Goal: Information Seeking & Learning: Check status

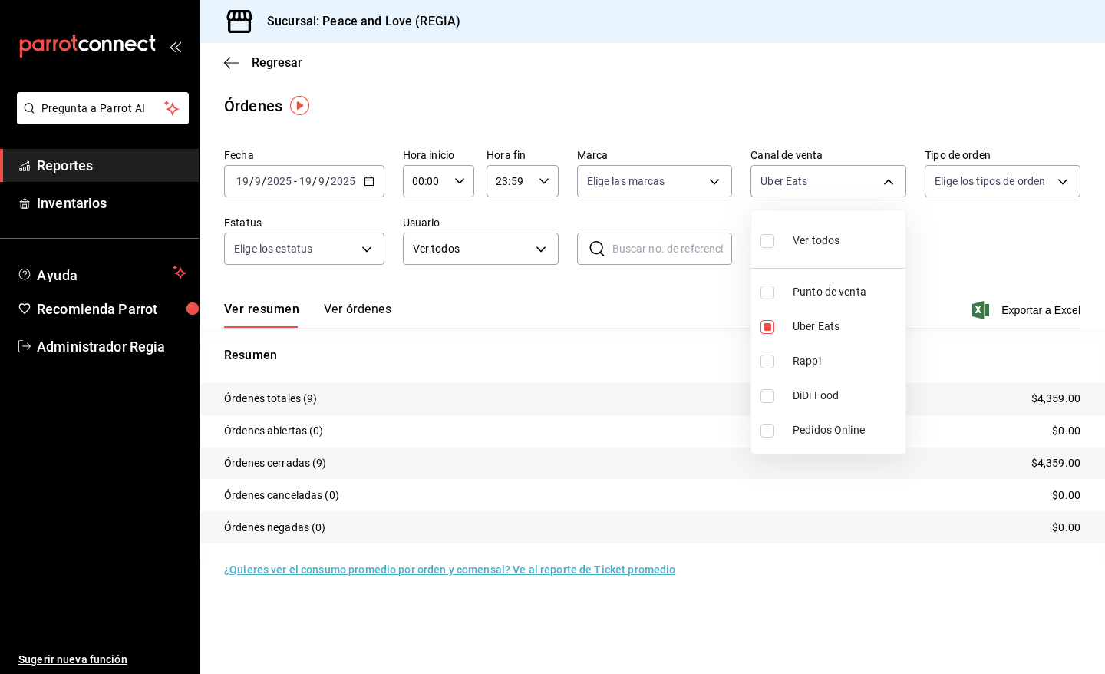
click at [78, 345] on div at bounding box center [552, 337] width 1105 height 674
click at [116, 353] on span "Administrador Regia" at bounding box center [112, 346] width 150 height 21
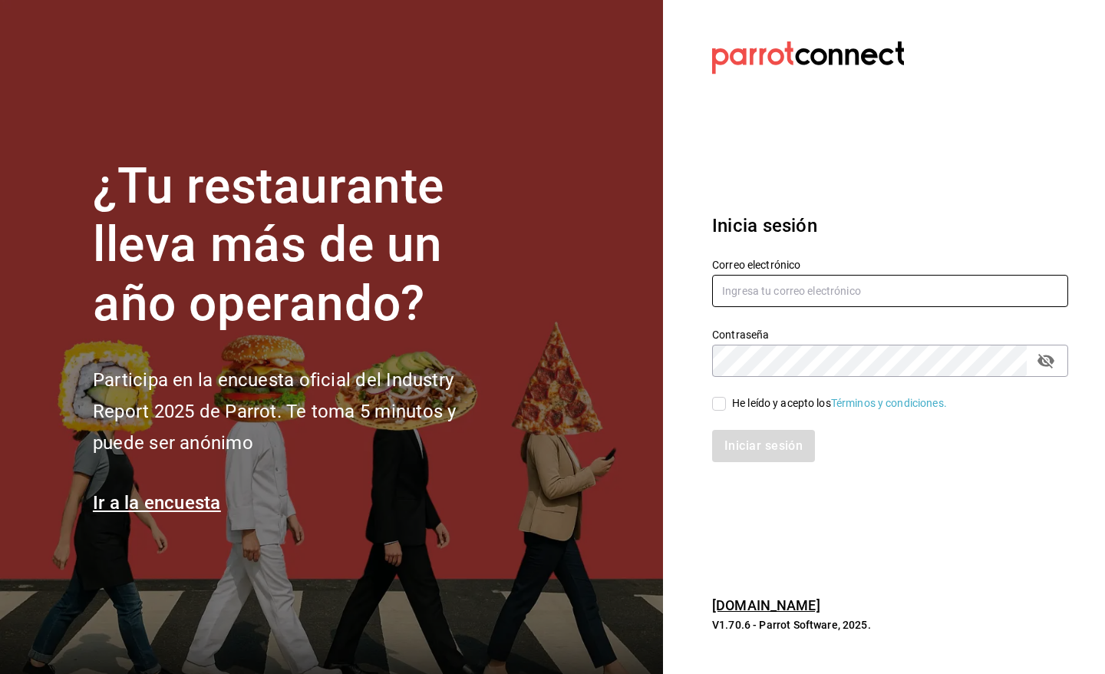
type input "[EMAIL_ADDRESS][DOMAIN_NAME]"
click at [719, 409] on input "He leído y acepto los Términos y condiciones." at bounding box center [719, 404] width 14 height 14
checkbox input "true"
click at [734, 435] on button "Iniciar sesión" at bounding box center [764, 446] width 104 height 32
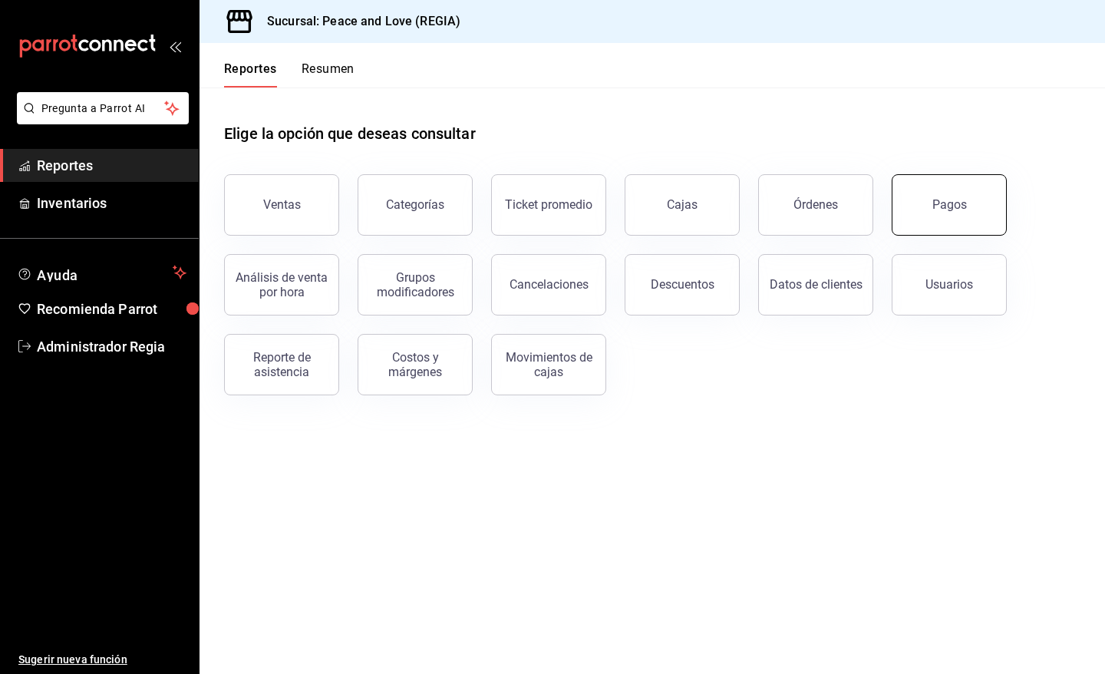
click at [956, 210] on div "Pagos" at bounding box center [949, 204] width 35 height 15
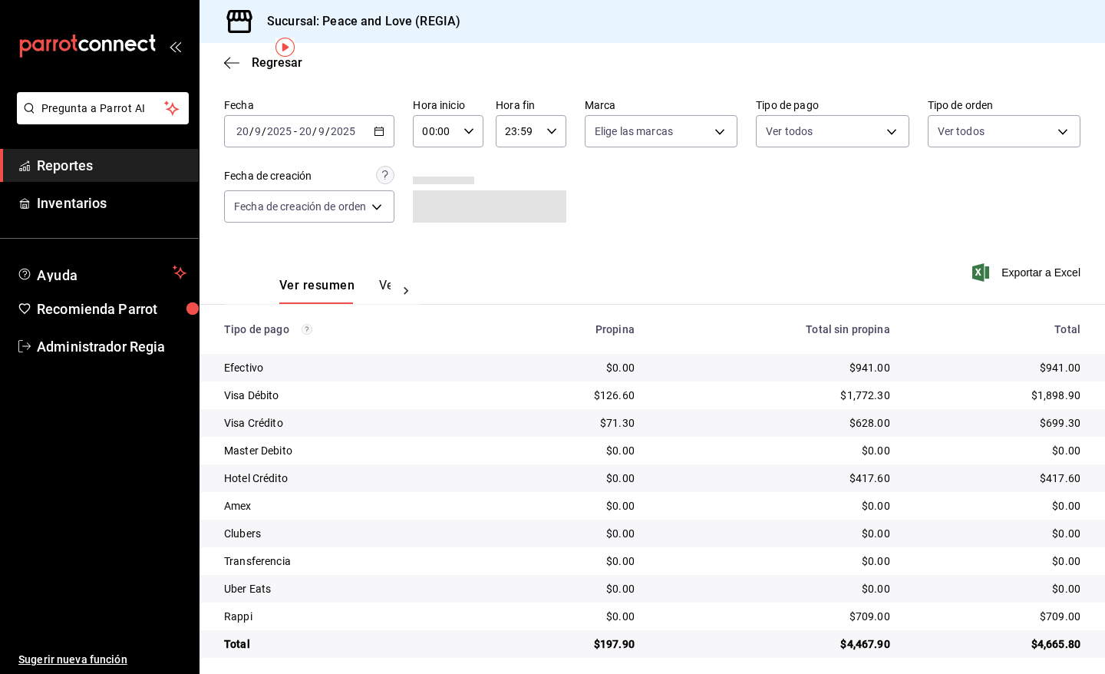
scroll to position [58, 0]
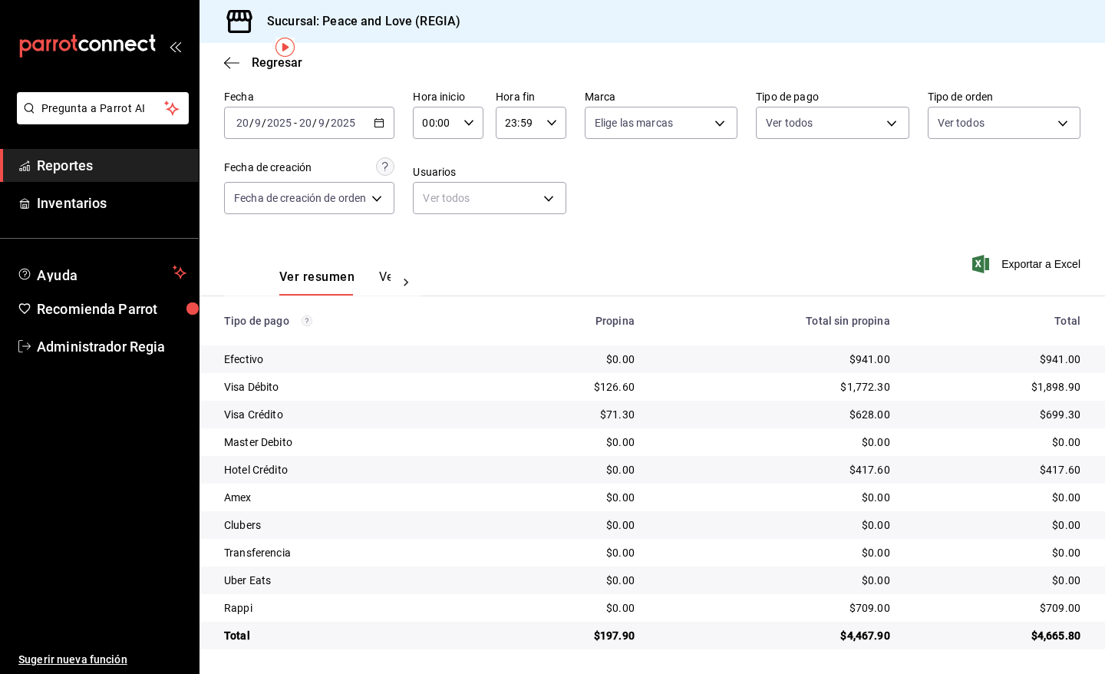
click at [381, 124] on icon "button" at bounding box center [379, 122] width 11 height 11
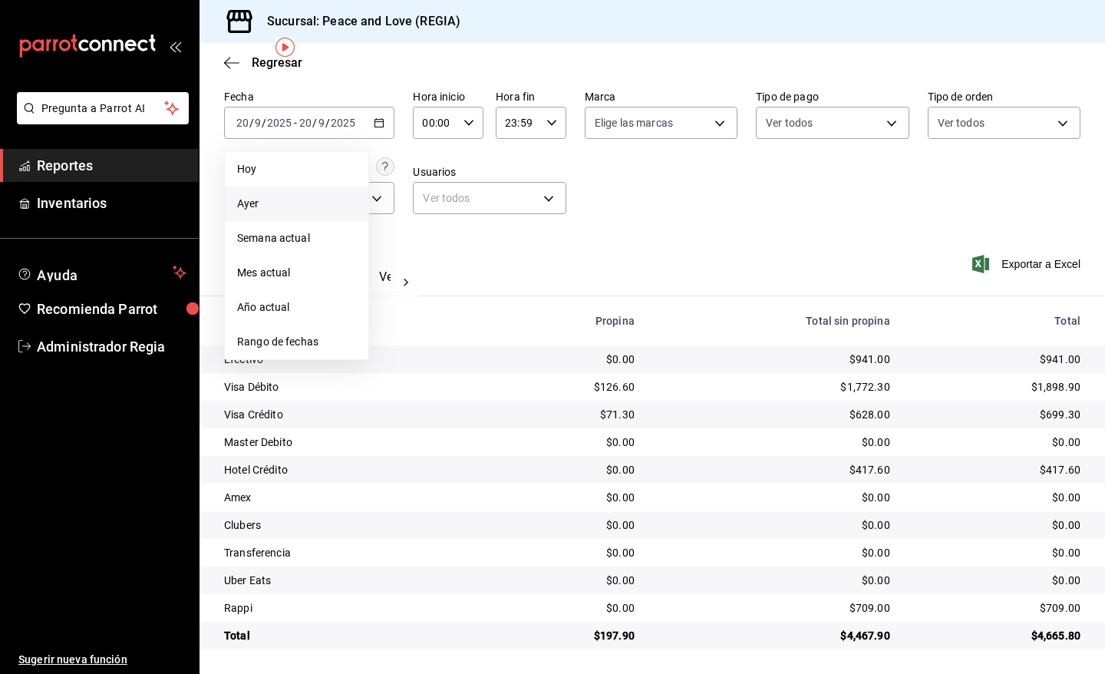
click at [281, 202] on span "Ayer" at bounding box center [296, 204] width 119 height 16
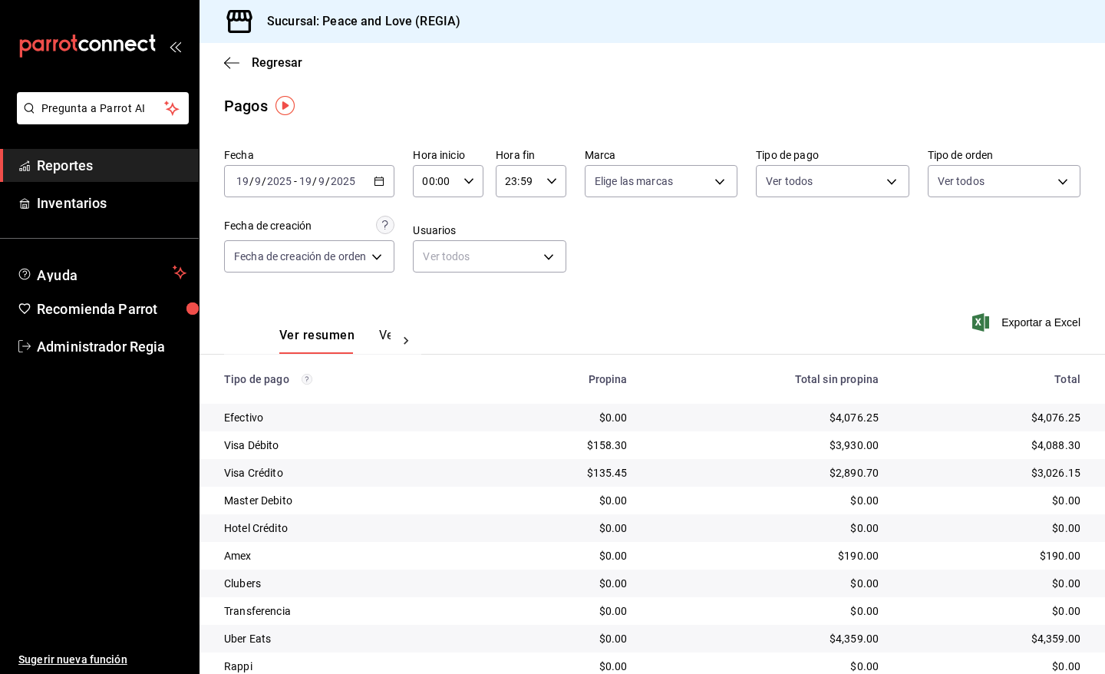
click at [382, 184] on icon "button" at bounding box center [379, 181] width 11 height 11
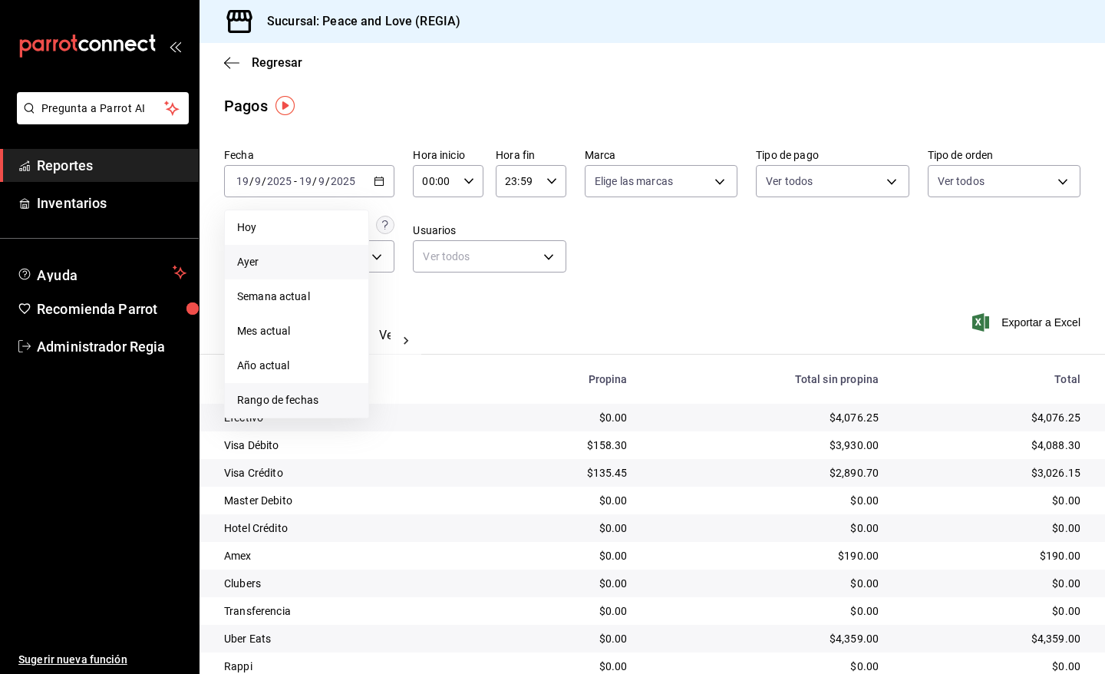
click at [313, 392] on span "Rango de fechas" at bounding box center [296, 400] width 119 height 16
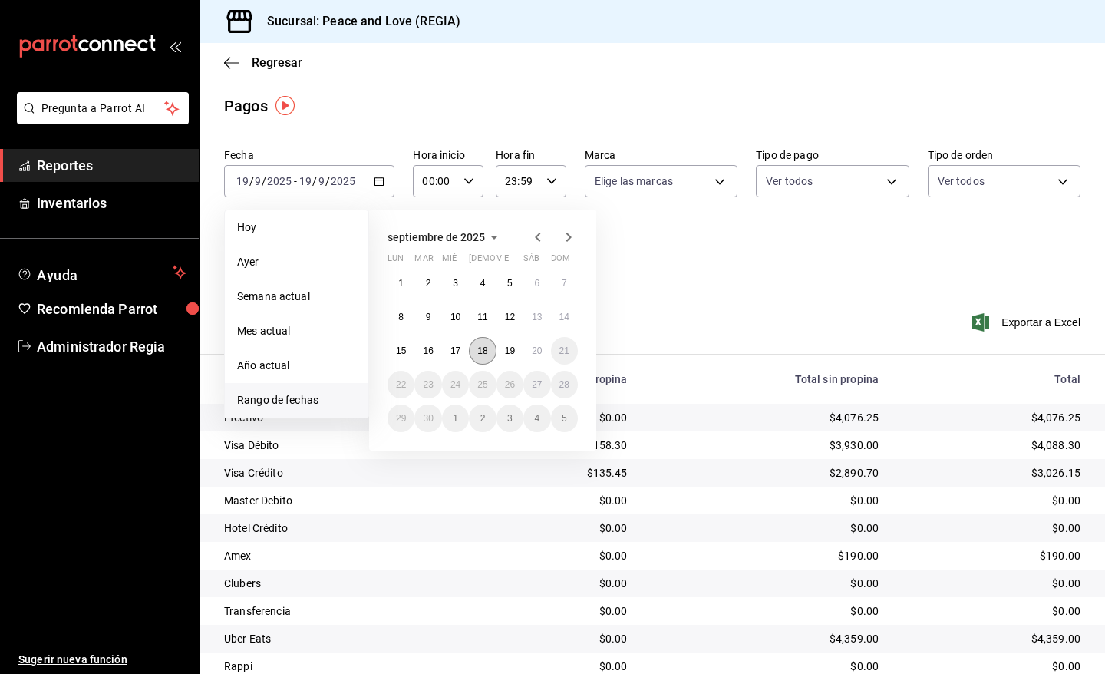
click at [480, 355] on button "18" at bounding box center [482, 351] width 27 height 28
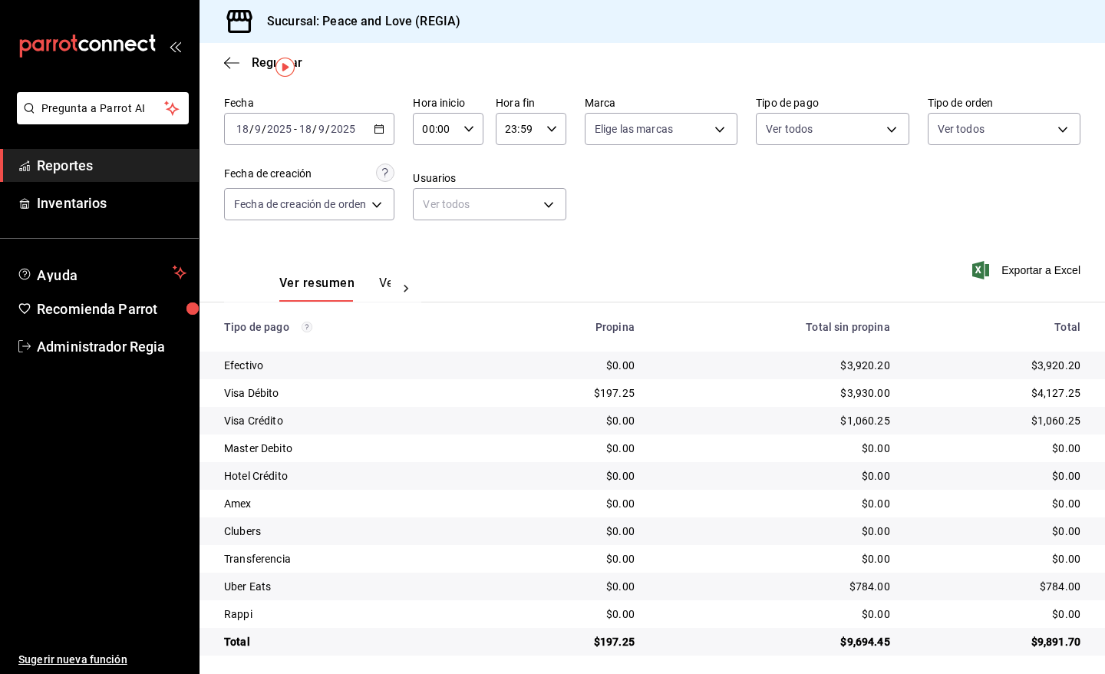
scroll to position [58, 0]
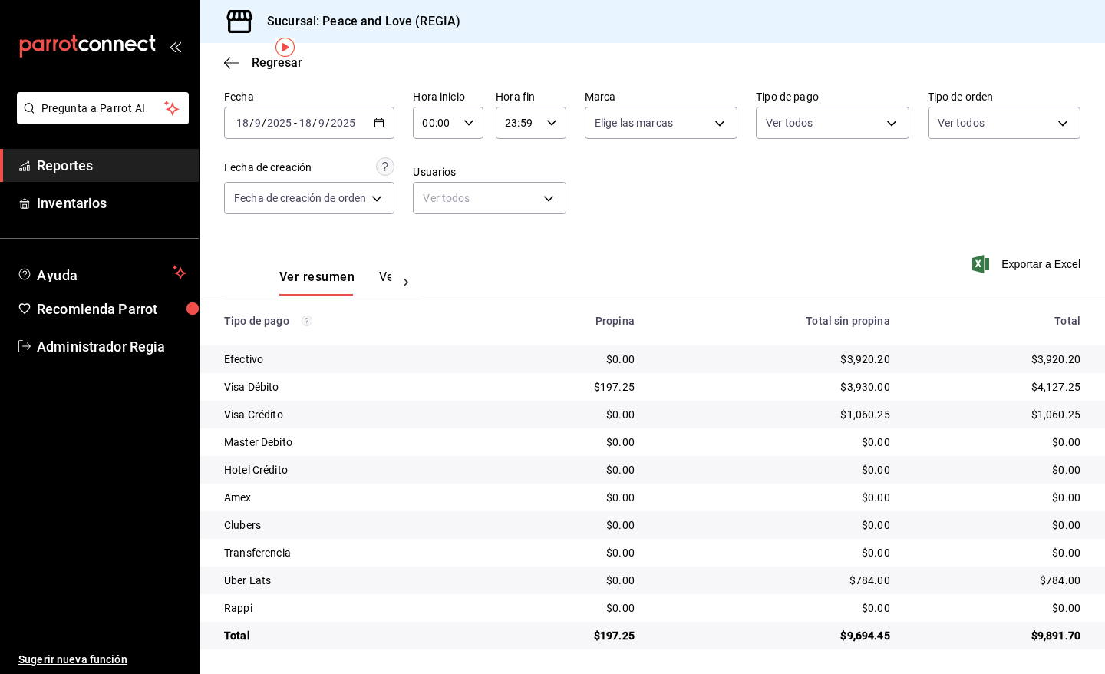
click at [373, 279] on div "Ver resumen Ver pagos" at bounding box center [334, 282] width 111 height 26
click at [382, 278] on button "Ver pagos" at bounding box center [408, 282] width 58 height 26
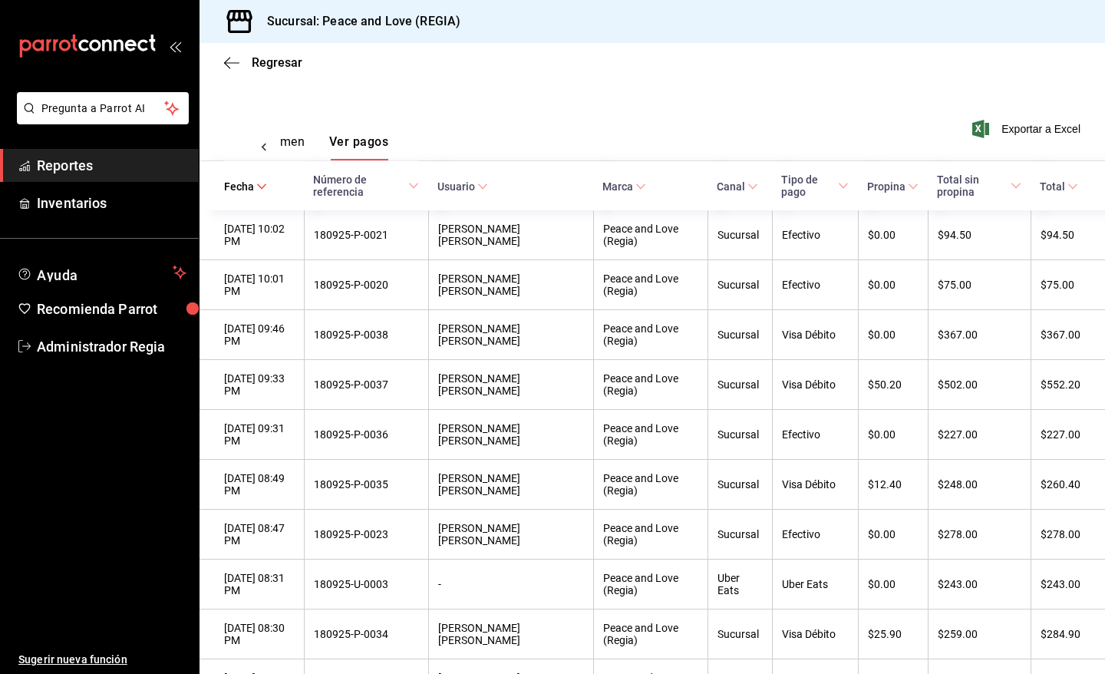
scroll to position [88, 0]
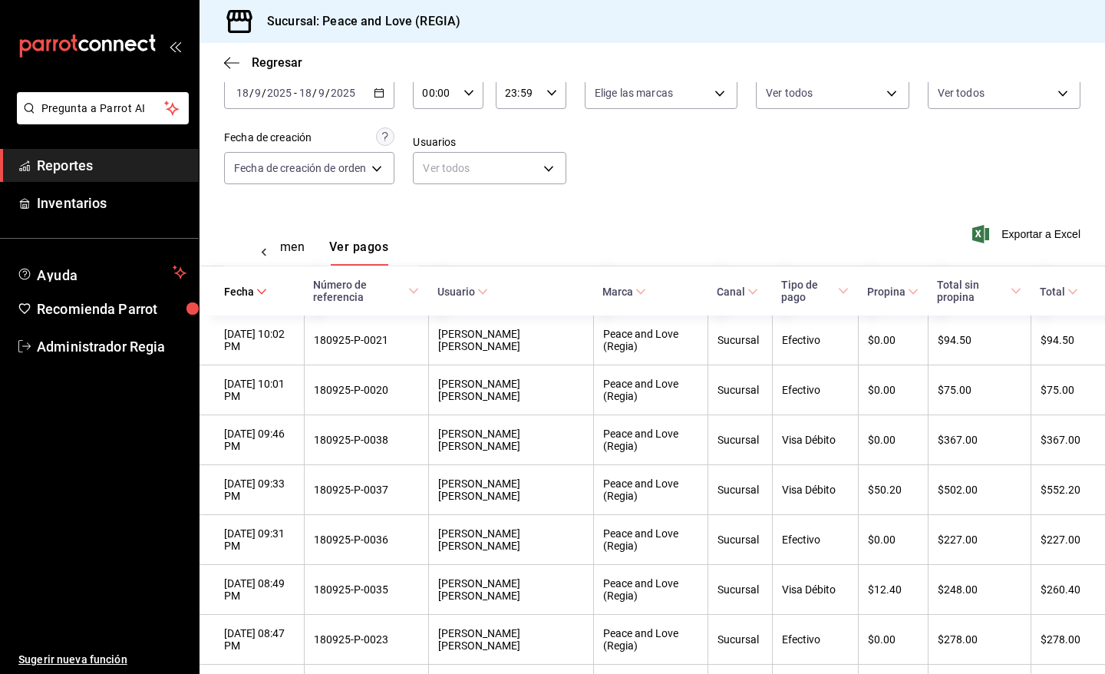
click at [891, 292] on span "Propina" at bounding box center [892, 291] width 51 height 12
click at [299, 246] on button "Ver resumen" at bounding box center [268, 252] width 71 height 26
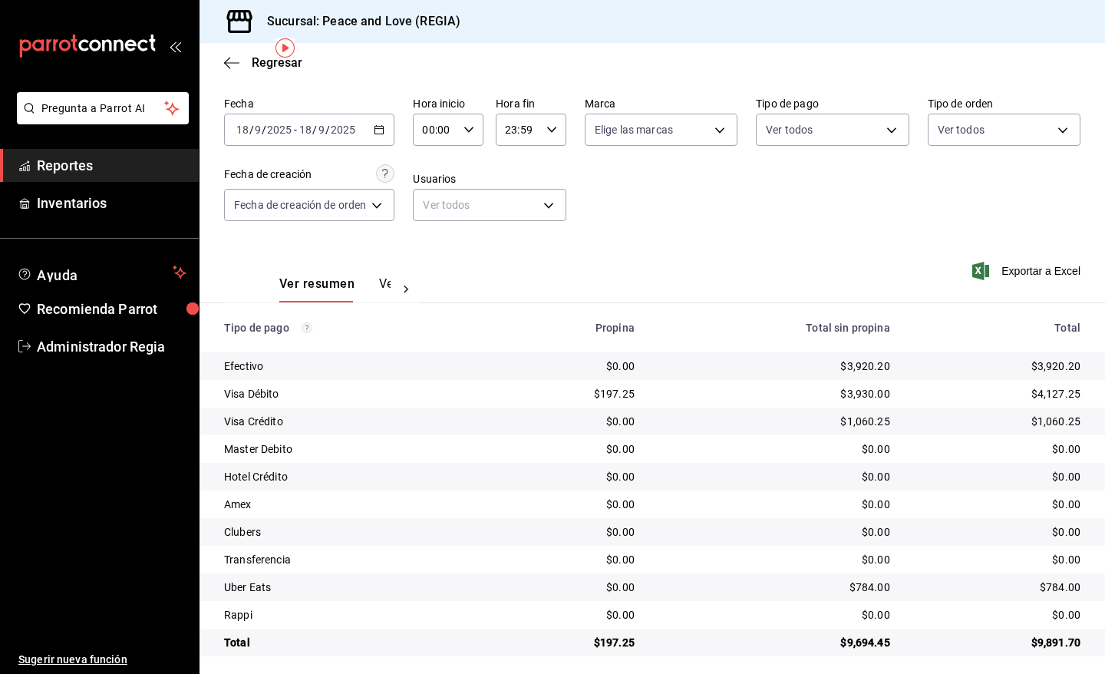
scroll to position [58, 0]
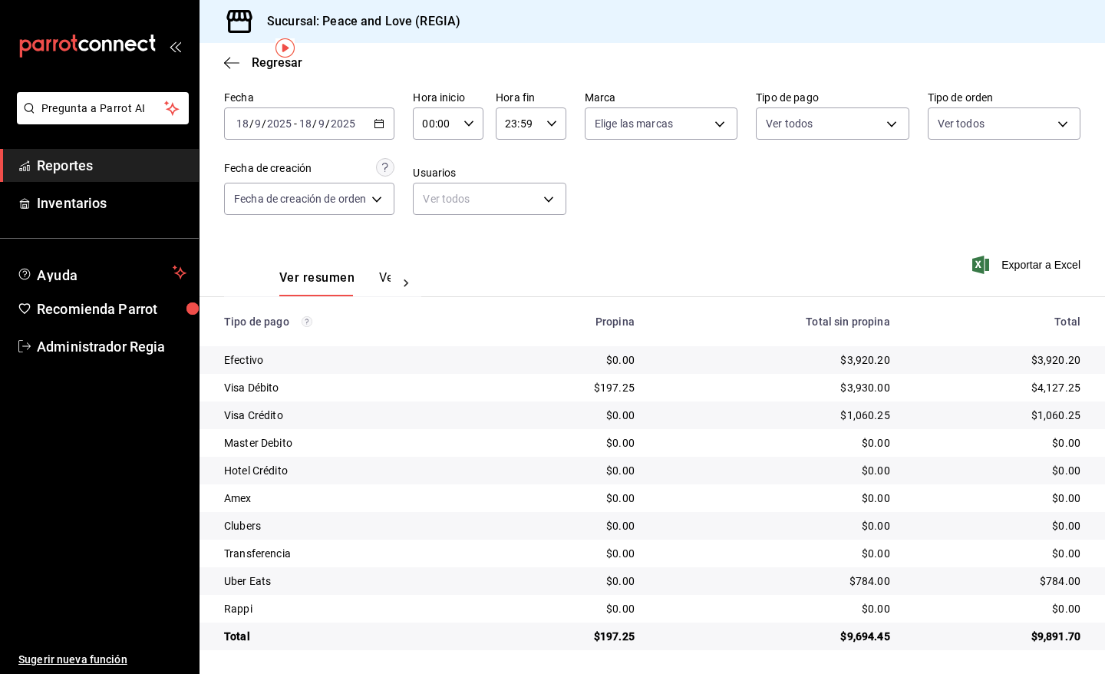
click at [381, 281] on button "Ver pagos" at bounding box center [408, 283] width 58 height 26
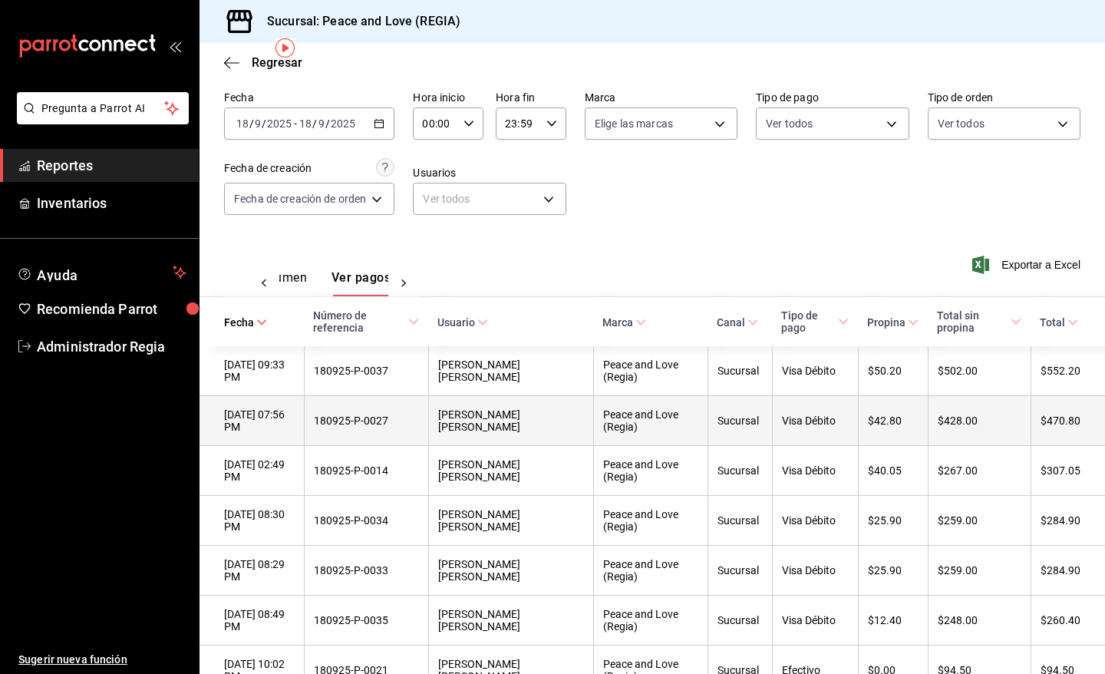
scroll to position [0, 46]
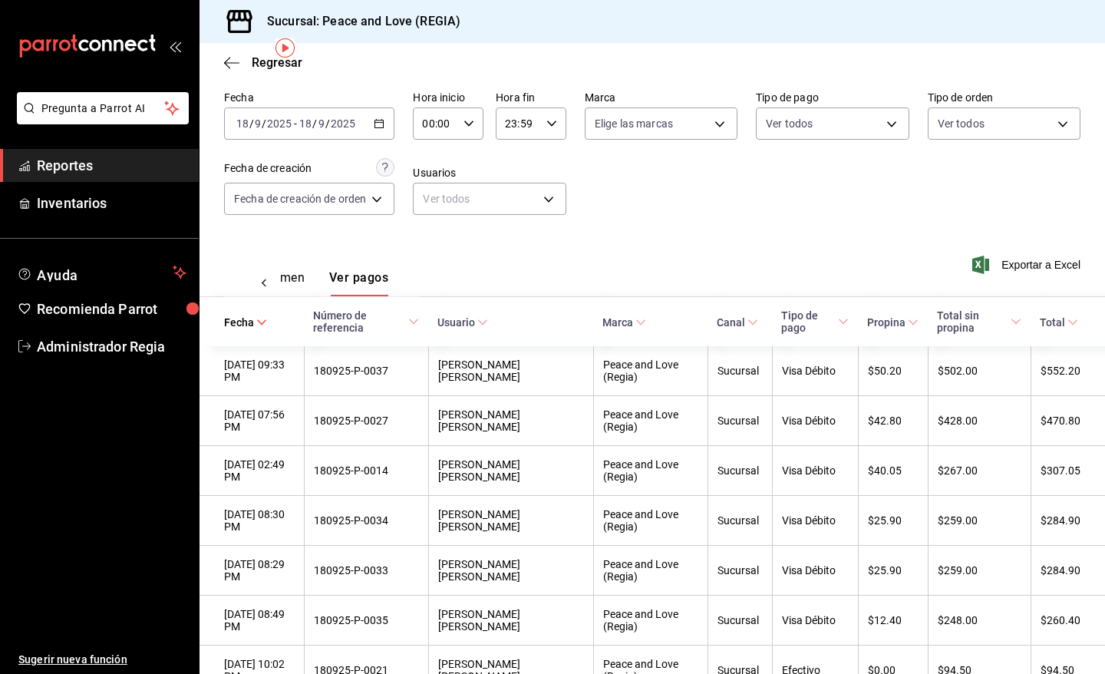
click at [879, 323] on span "Propina" at bounding box center [892, 322] width 51 height 12
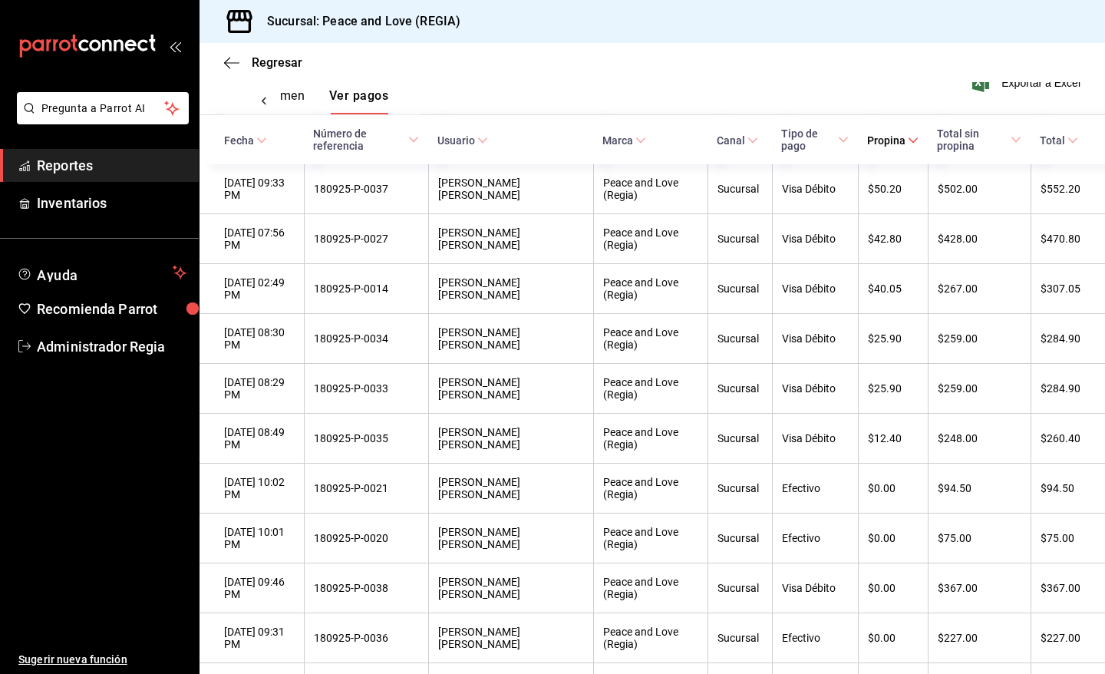
scroll to position [244, 0]
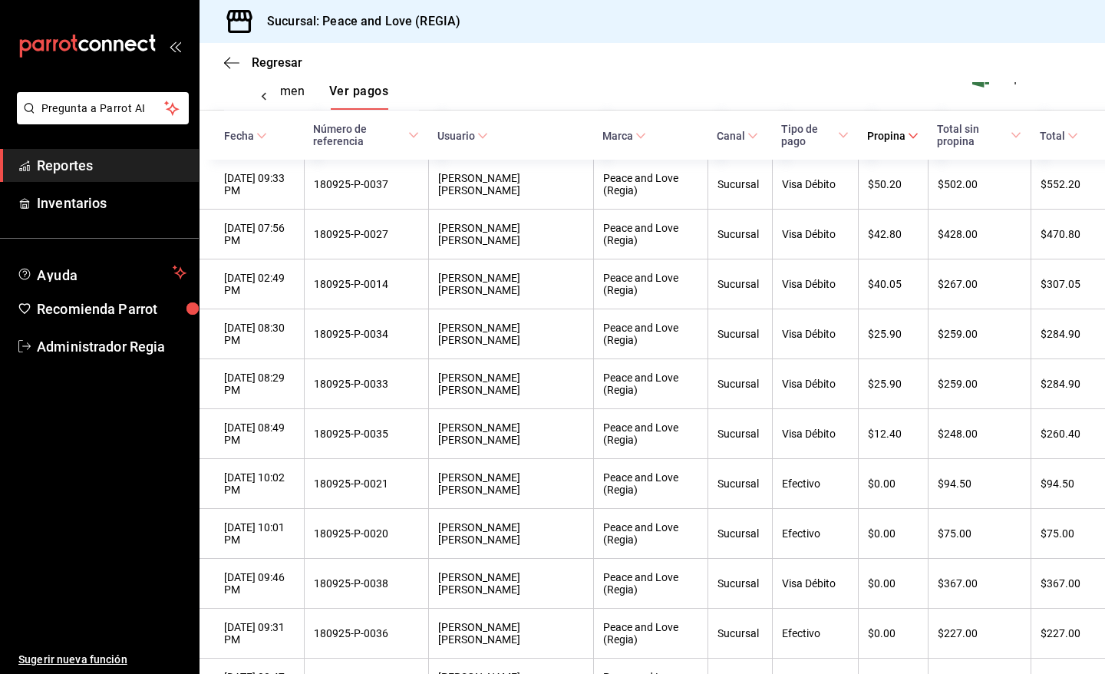
click at [298, 84] on button "Ver resumen" at bounding box center [268, 97] width 71 height 26
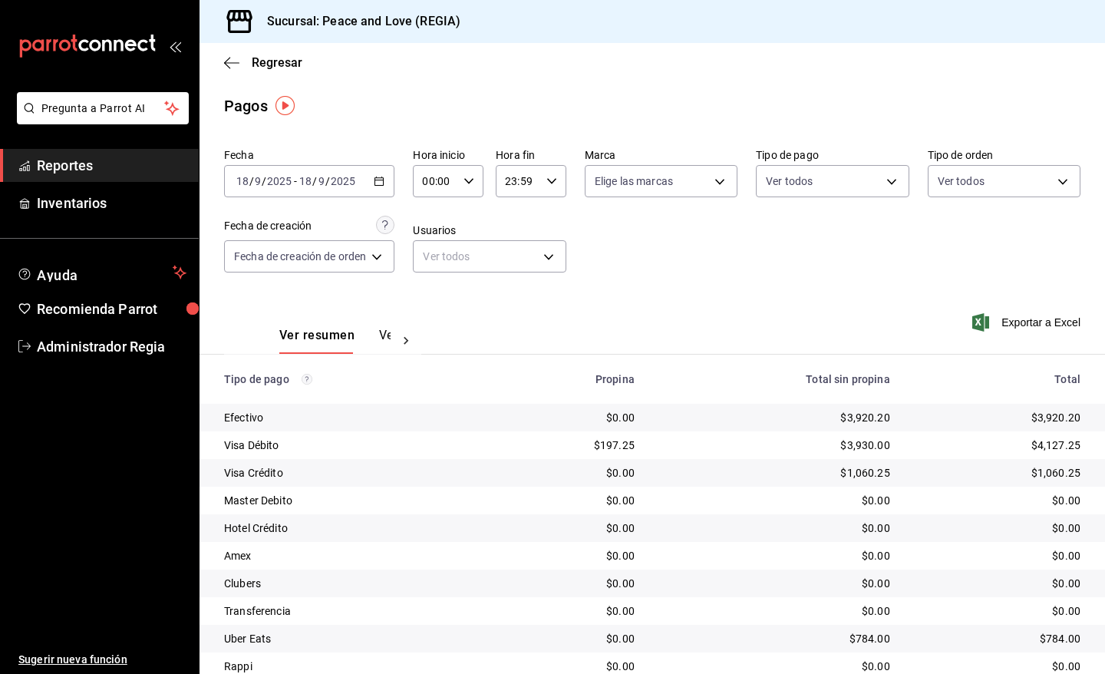
click at [369, 181] on div "2025-09-18 18 / 9 / 2025 - 2025-09-18 18 / 9 / 2025" at bounding box center [309, 181] width 170 height 32
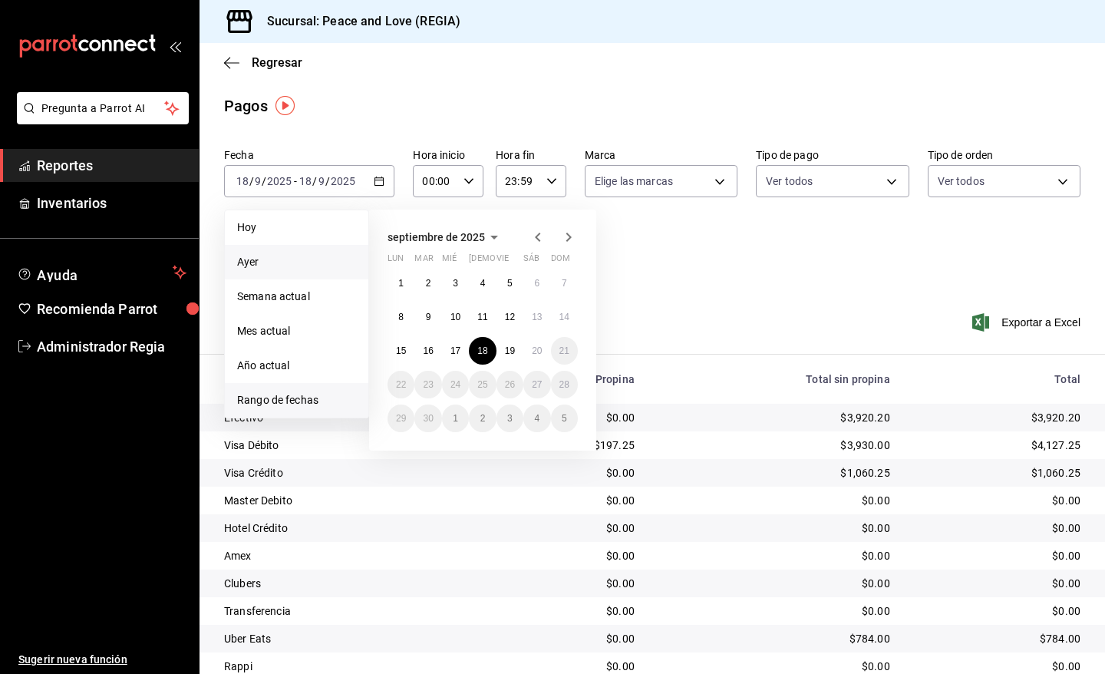
click at [307, 251] on li "Ayer" at bounding box center [297, 262] width 144 height 35
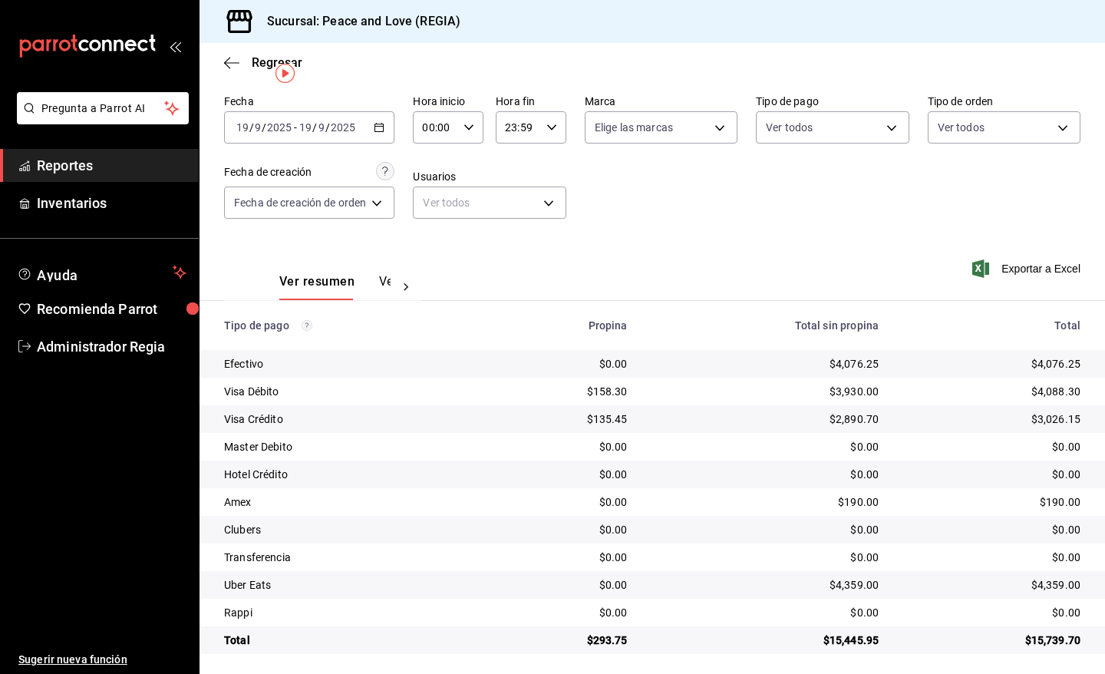
scroll to position [58, 0]
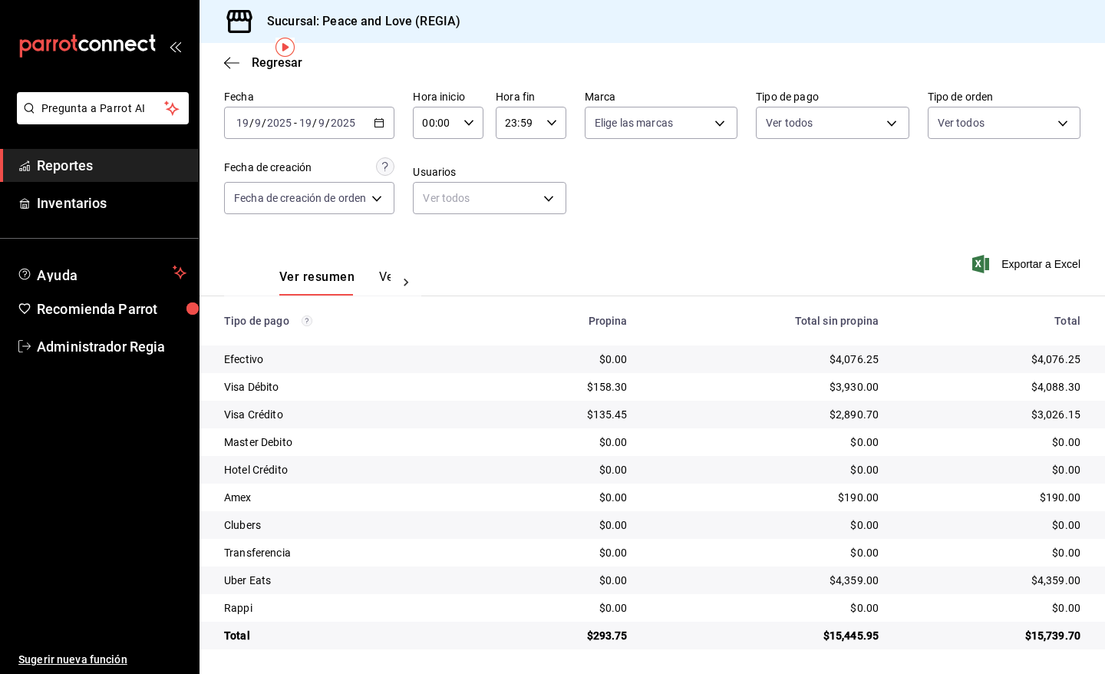
click at [449, 289] on div "Ver resumen Ver pagos Exportar a Excel" at bounding box center [653, 273] width 906 height 81
click at [375, 275] on div "Ver resumen Ver pagos" at bounding box center [334, 282] width 111 height 26
click at [385, 281] on button "Ver pagos" at bounding box center [408, 282] width 58 height 26
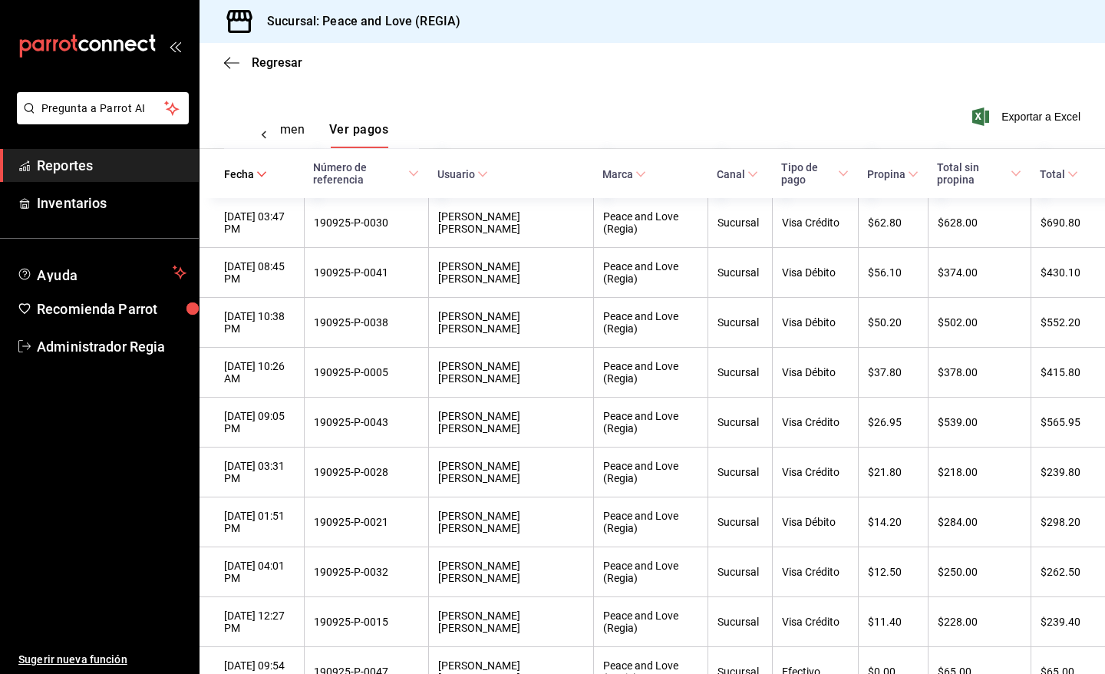
scroll to position [201, 0]
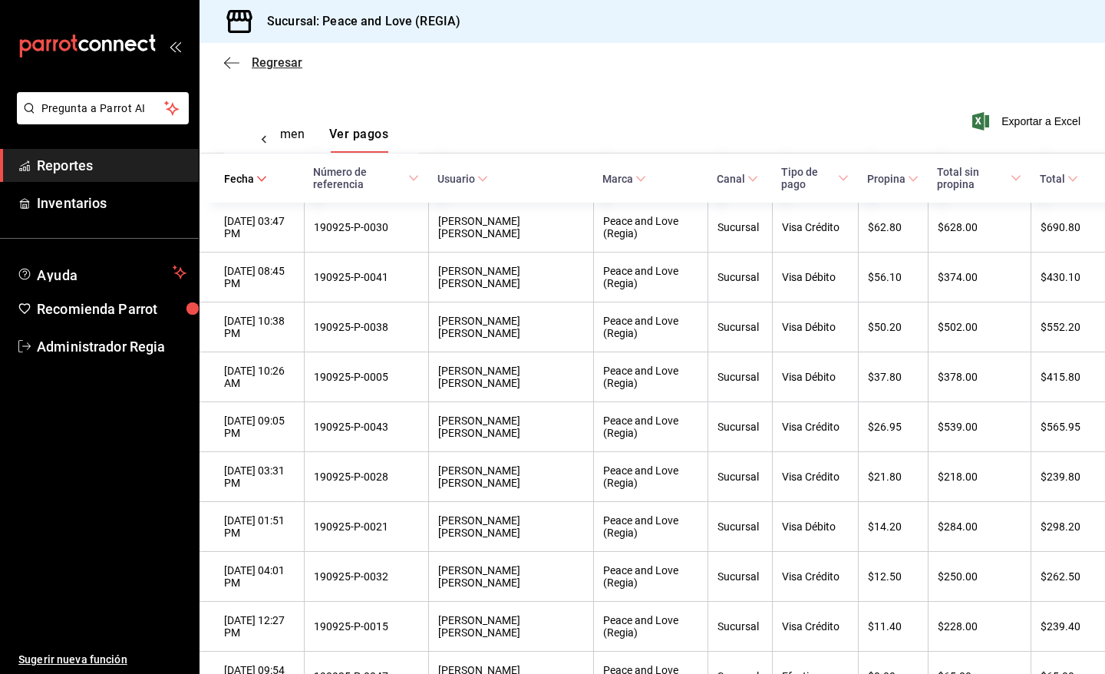
click at [246, 58] on span "Regresar" at bounding box center [263, 62] width 78 height 15
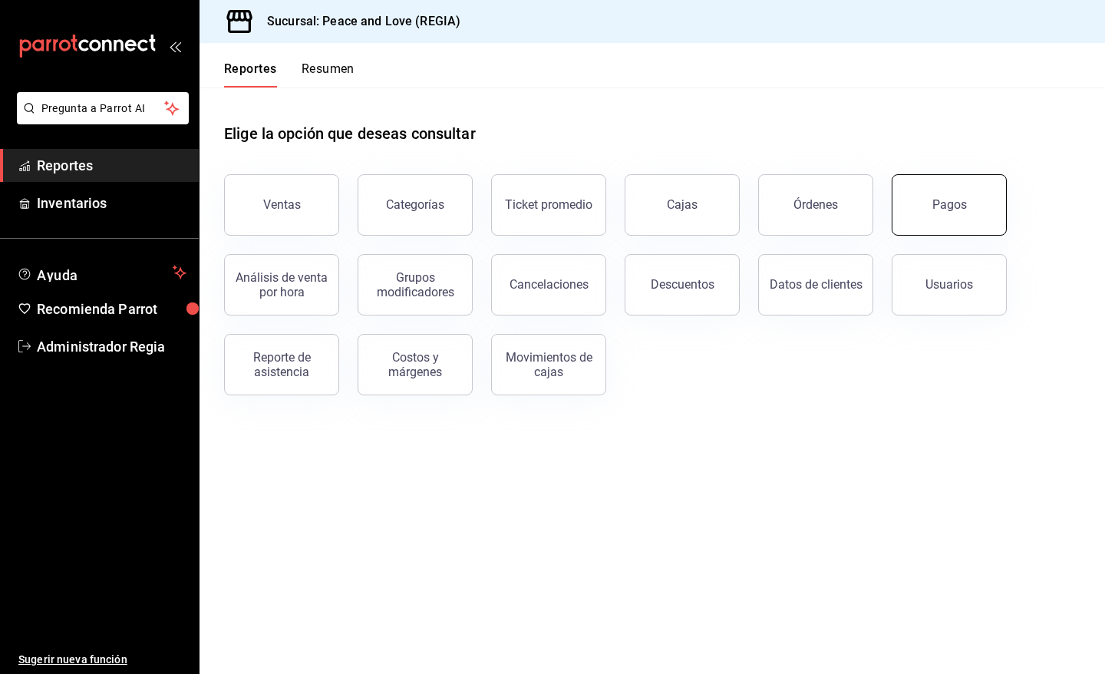
click at [985, 221] on button "Pagos" at bounding box center [949, 204] width 115 height 61
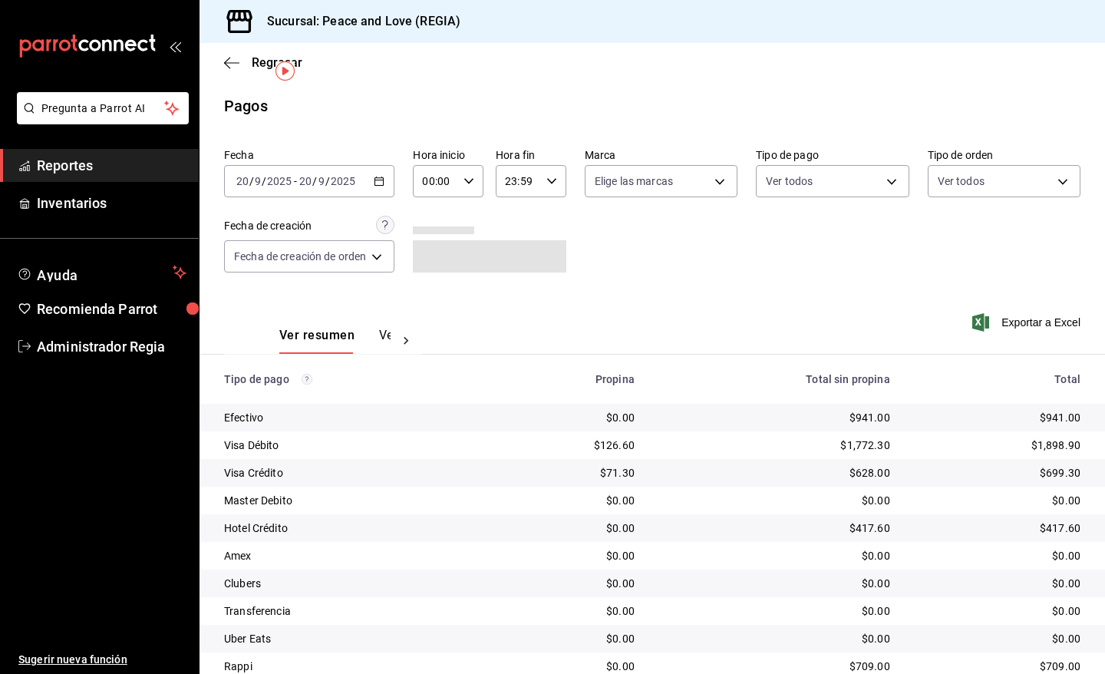
scroll to position [58, 0]
click at [275, 70] on div "Regresar" at bounding box center [653, 62] width 906 height 39
click at [276, 59] on span "Regresar" at bounding box center [277, 62] width 51 height 15
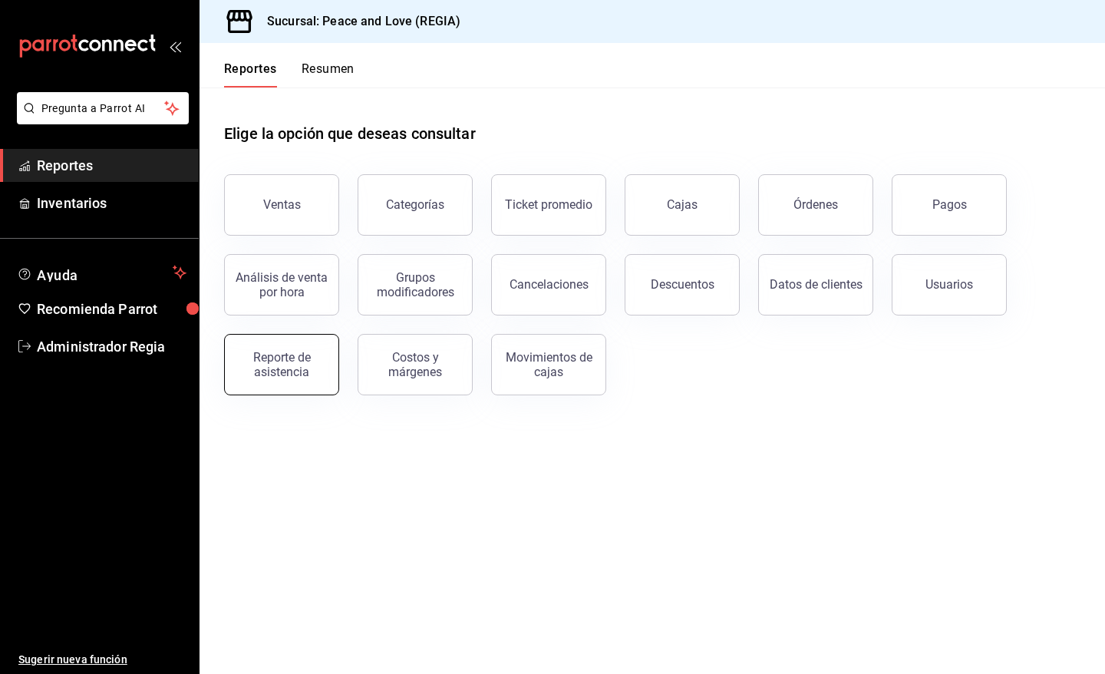
click at [305, 373] on div "Reporte de asistencia" at bounding box center [281, 364] width 95 height 29
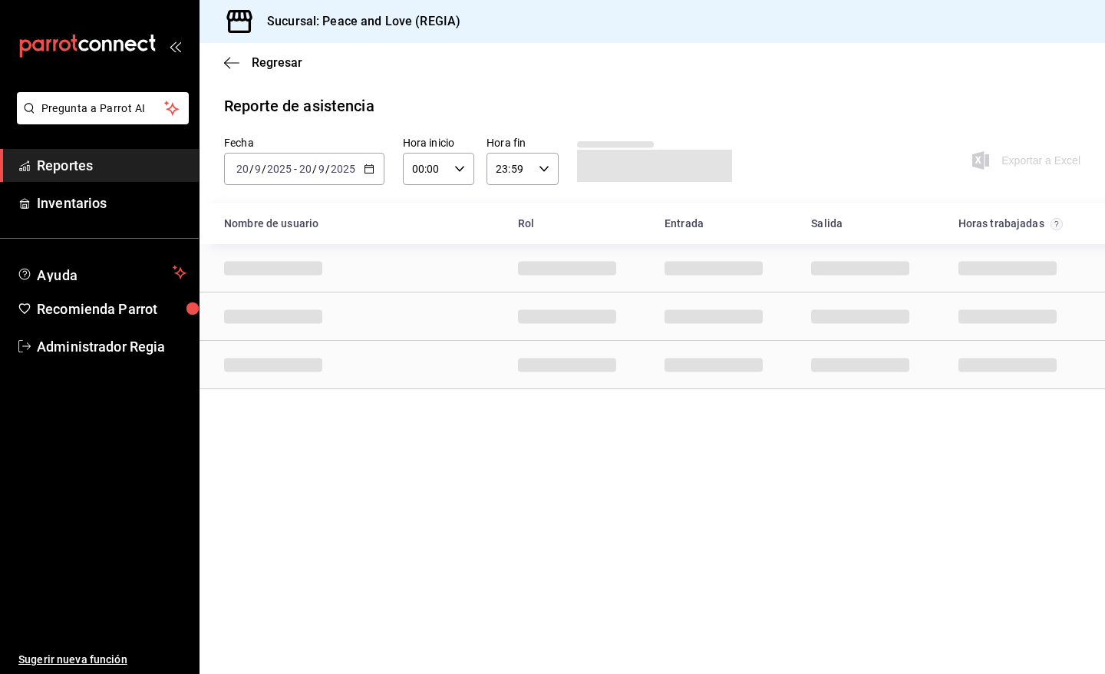
click at [378, 170] on div "2025-09-20 20 / 9 / 2025 - 2025-09-20 20 / 9 / 2025" at bounding box center [304, 169] width 160 height 32
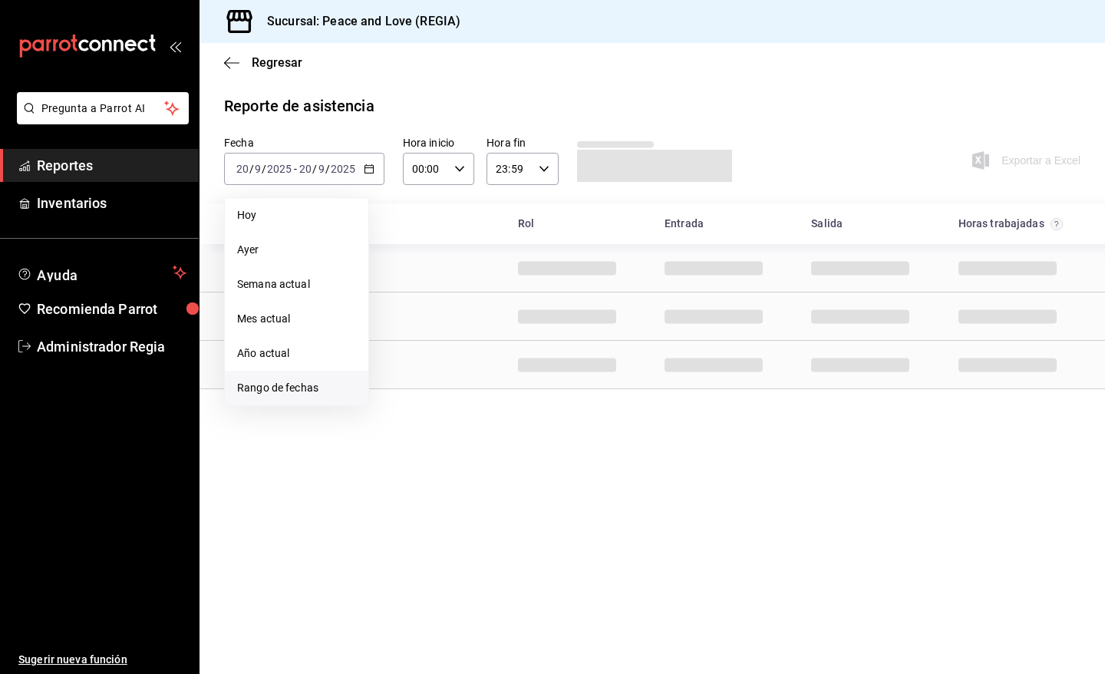
click at [316, 394] on span "Rango de fechas" at bounding box center [296, 388] width 119 height 16
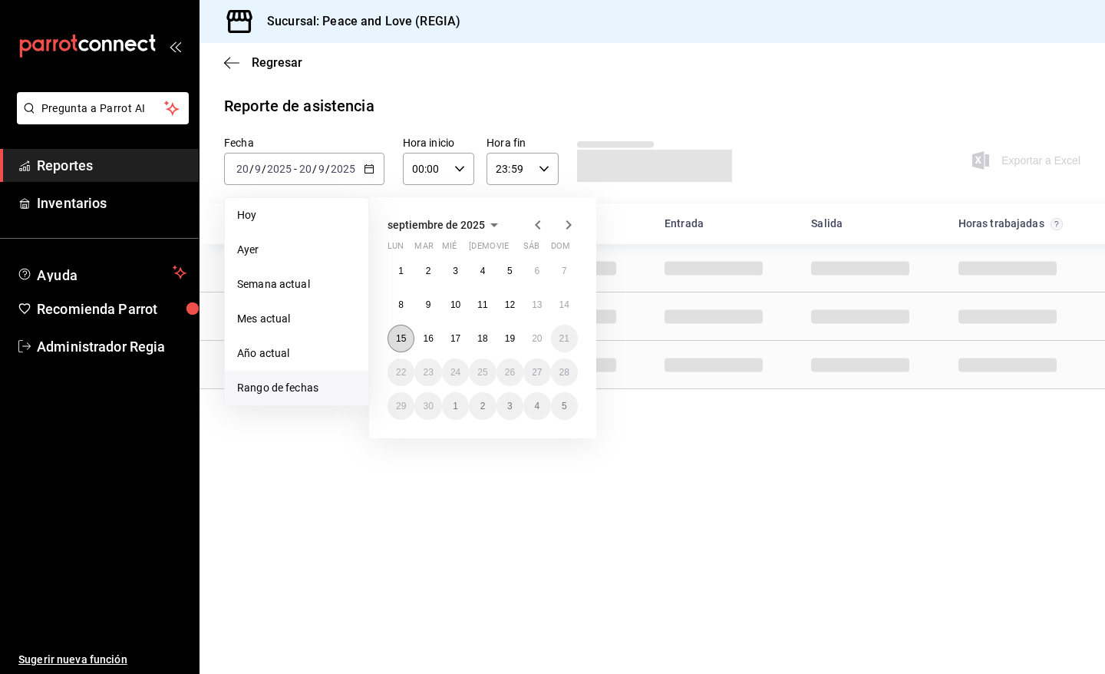
click at [400, 338] on abbr "15" at bounding box center [401, 338] width 10 height 11
click at [536, 338] on abbr "20" at bounding box center [537, 338] width 10 height 11
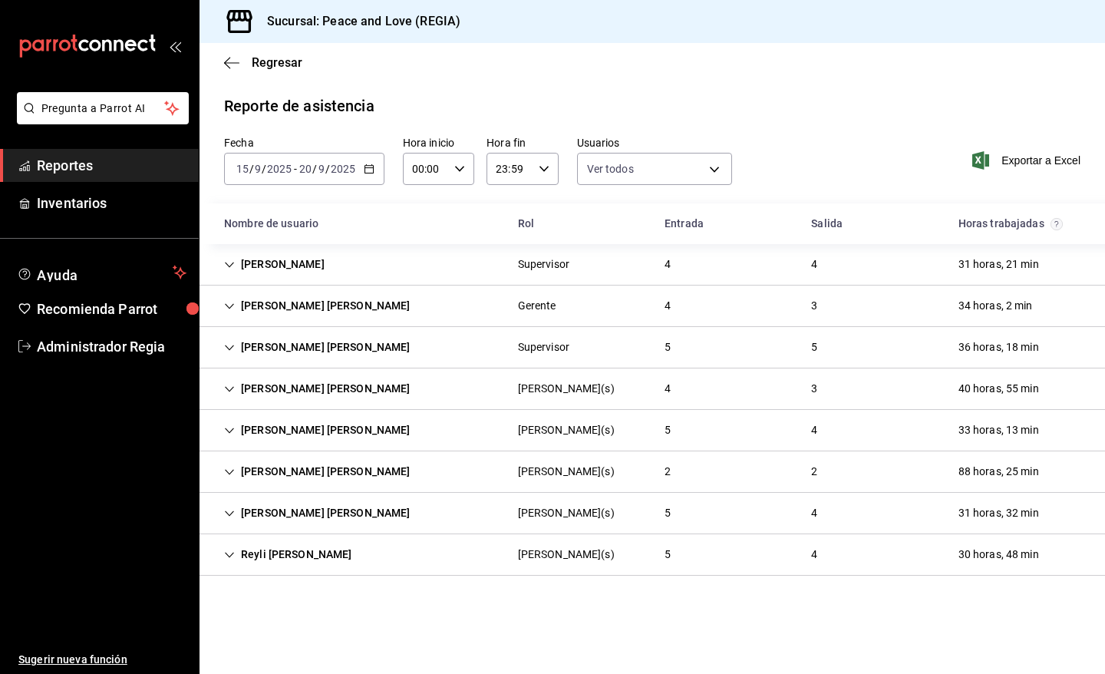
click at [340, 309] on div "Hector Javier Narváez Martínez" at bounding box center [317, 306] width 211 height 28
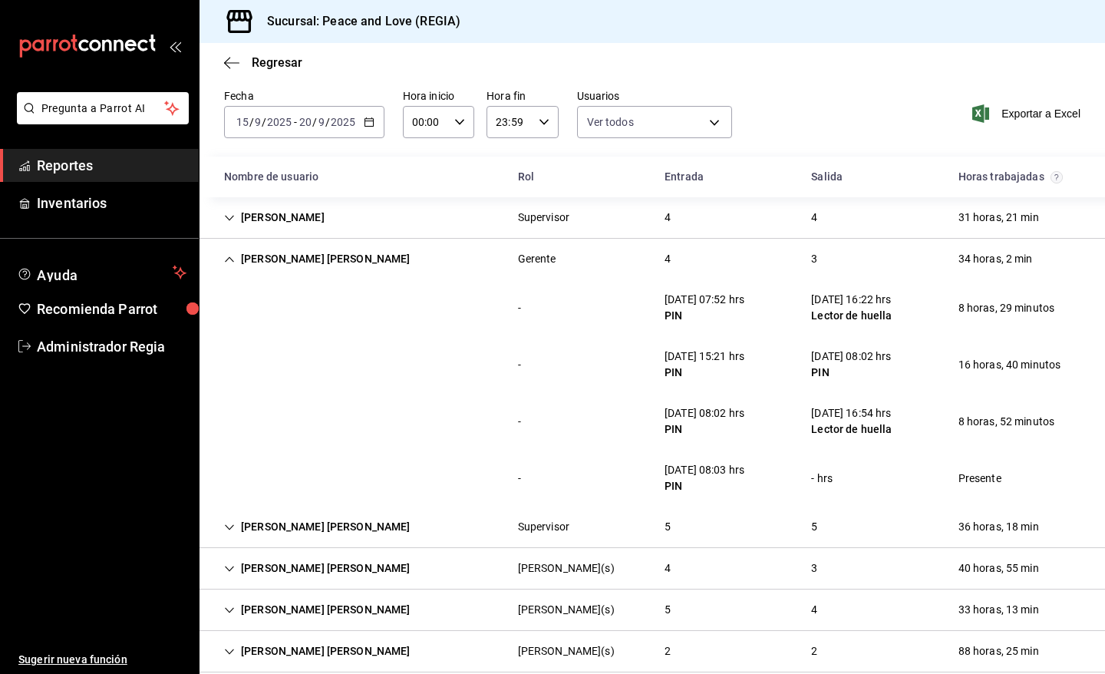
scroll to position [54, 0]
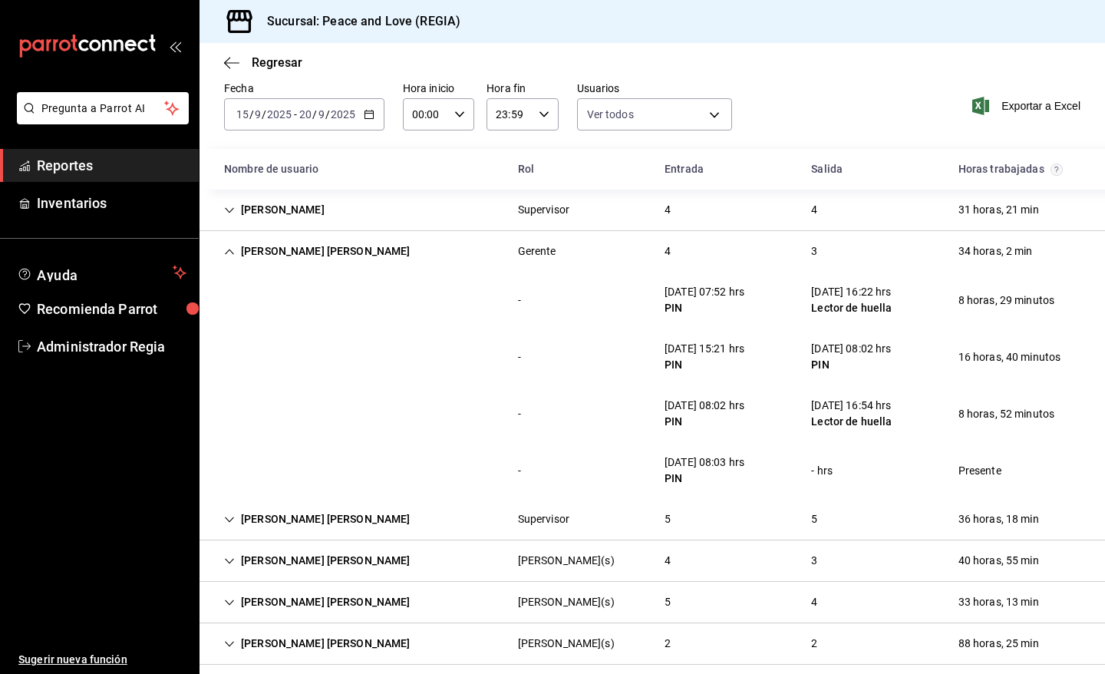
click at [378, 248] on div "Hector Javier Narváez Martínez" at bounding box center [317, 251] width 211 height 28
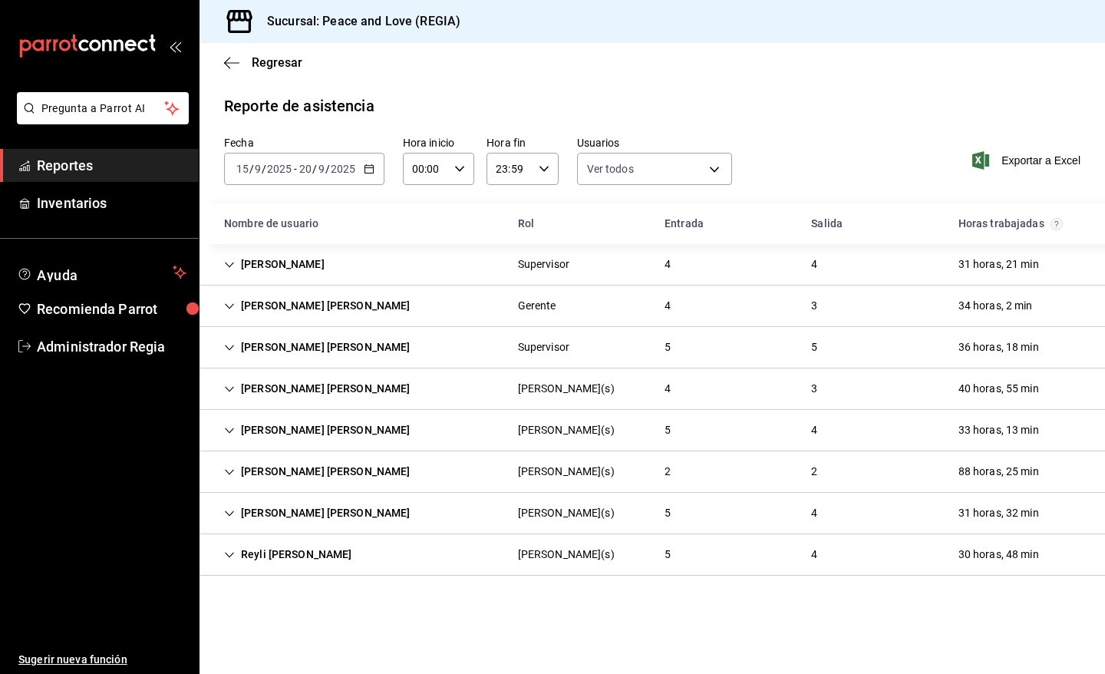
scroll to position [0, 0]
click at [378, 254] on div "Kevin Josue Briones Supervisor 4 4 31 horas, 21 min" at bounding box center [653, 264] width 906 height 41
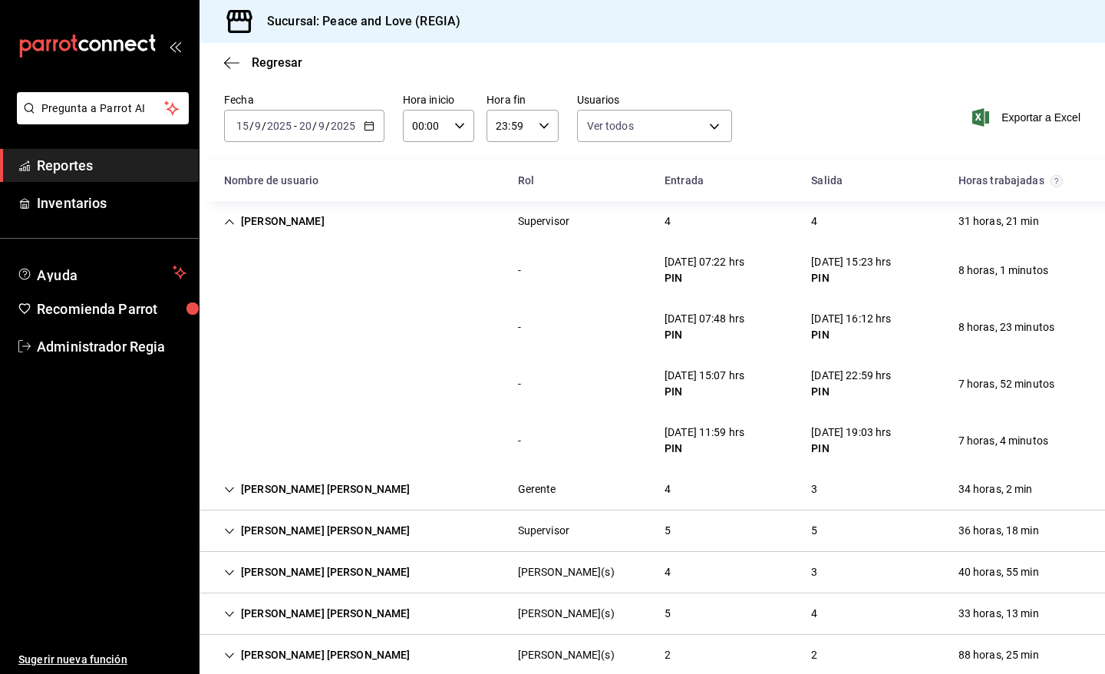
scroll to position [51, 0]
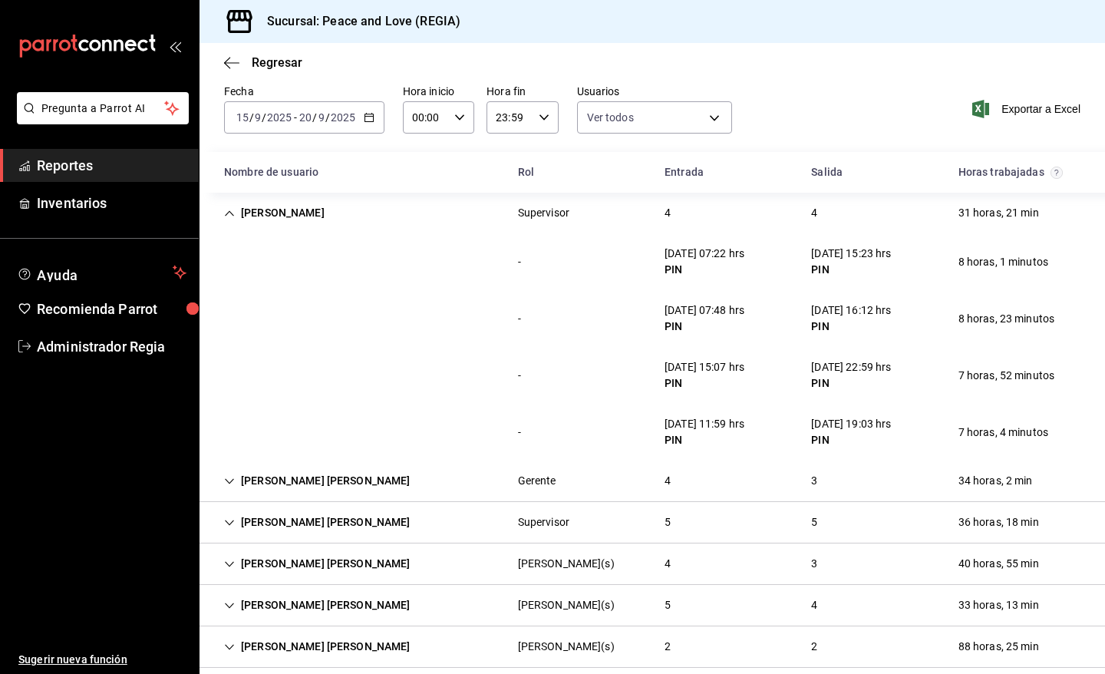
click at [292, 212] on div "Kevin Josue Briones" at bounding box center [274, 213] width 125 height 28
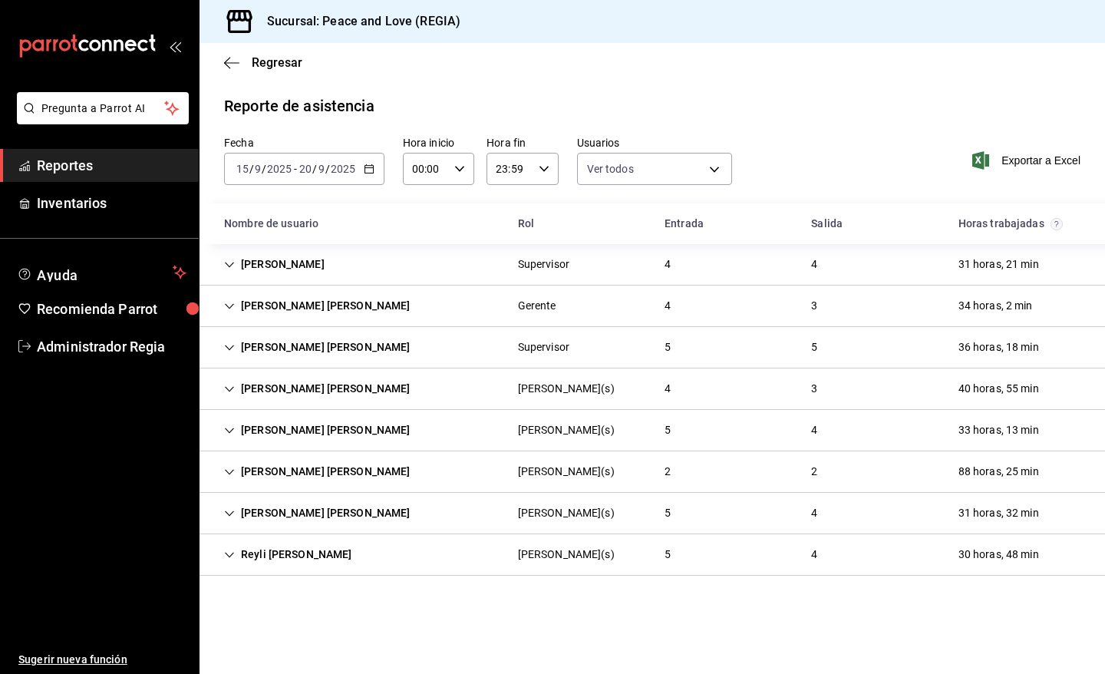
click at [404, 355] on div "Diana Camila Rodríguez Campillo" at bounding box center [317, 347] width 211 height 28
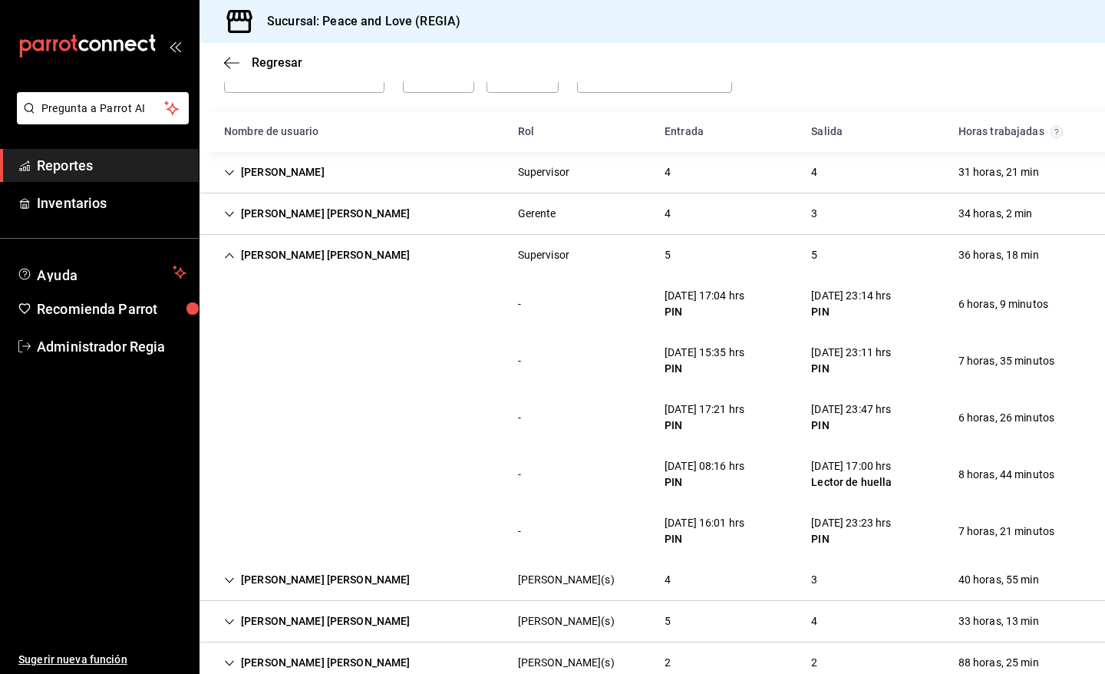
scroll to position [94, 0]
click at [332, 258] on div "Diana Camila Rodríguez Campillo" at bounding box center [317, 253] width 211 height 28
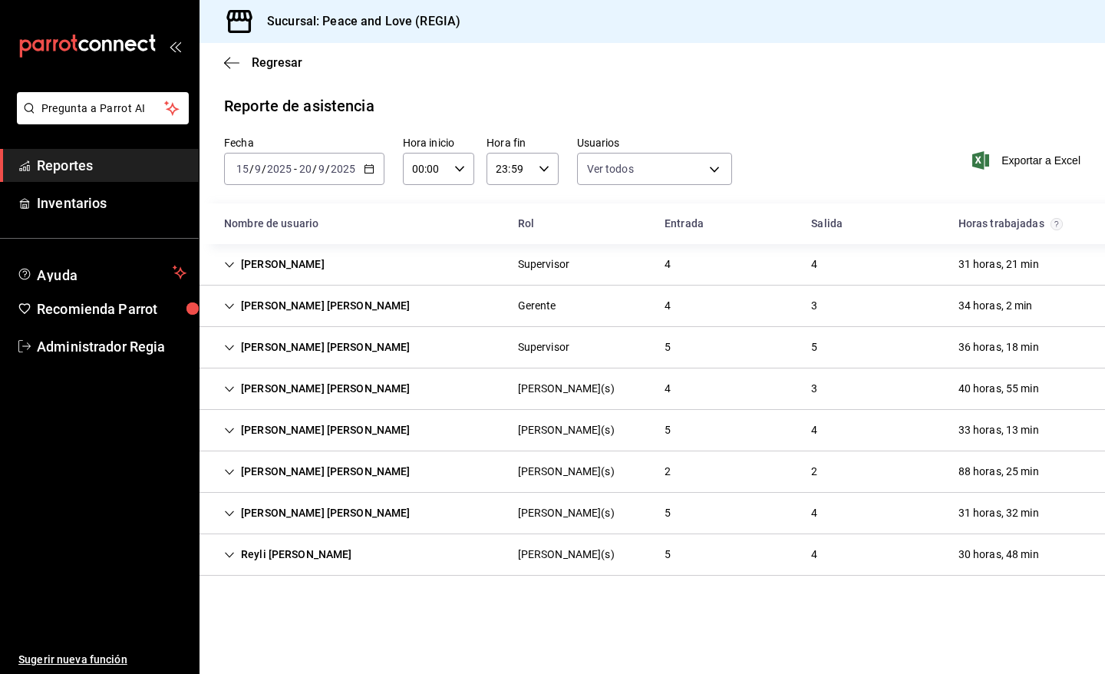
scroll to position [0, 0]
click at [342, 377] on div "Maria Paola Dolores Vázquez" at bounding box center [317, 389] width 211 height 28
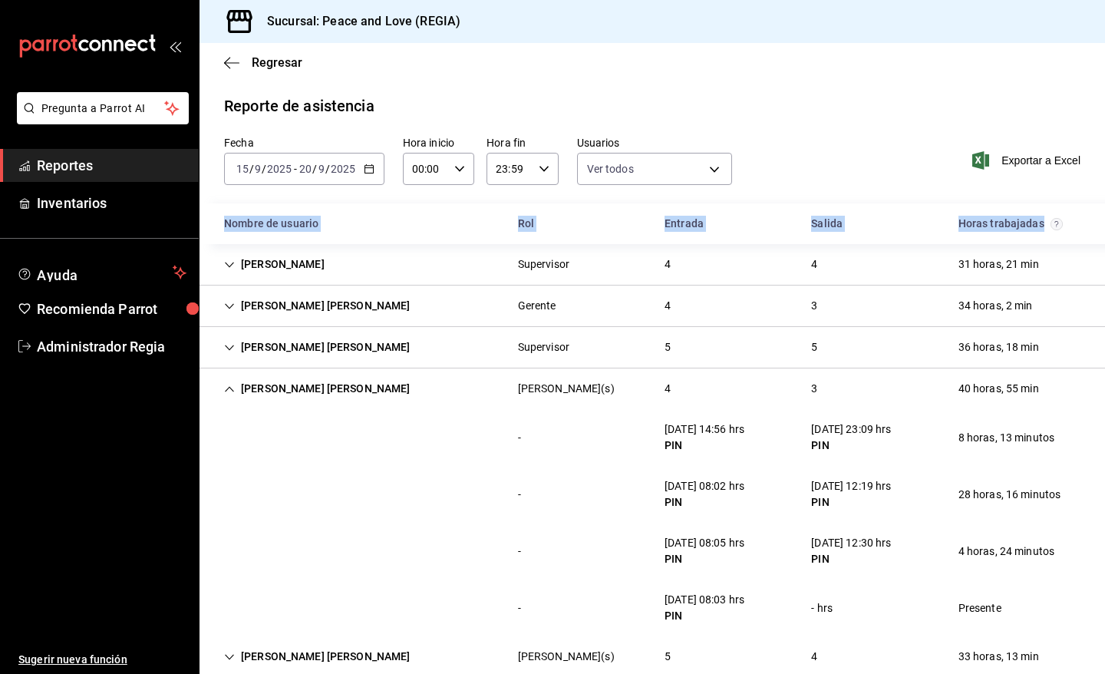
drag, startPoint x: 1090, startPoint y: 179, endPoint x: 1099, endPoint y: 224, distance: 46.2
click at [1081, 230] on div "Fecha 2025-09-15 15 / 9 / 2025 - 2025-09-20 20 / 9 / 2025 Hora inicio 00:00 Hor…" at bounding box center [652, 469] width 856 height 666
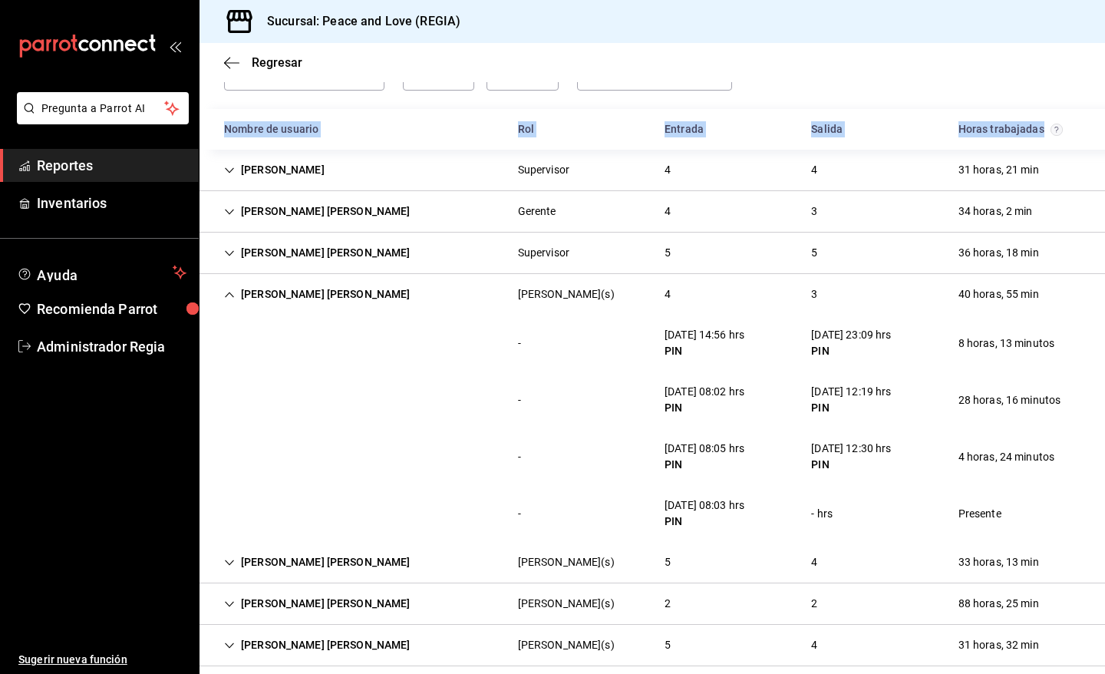
scroll to position [128, 0]
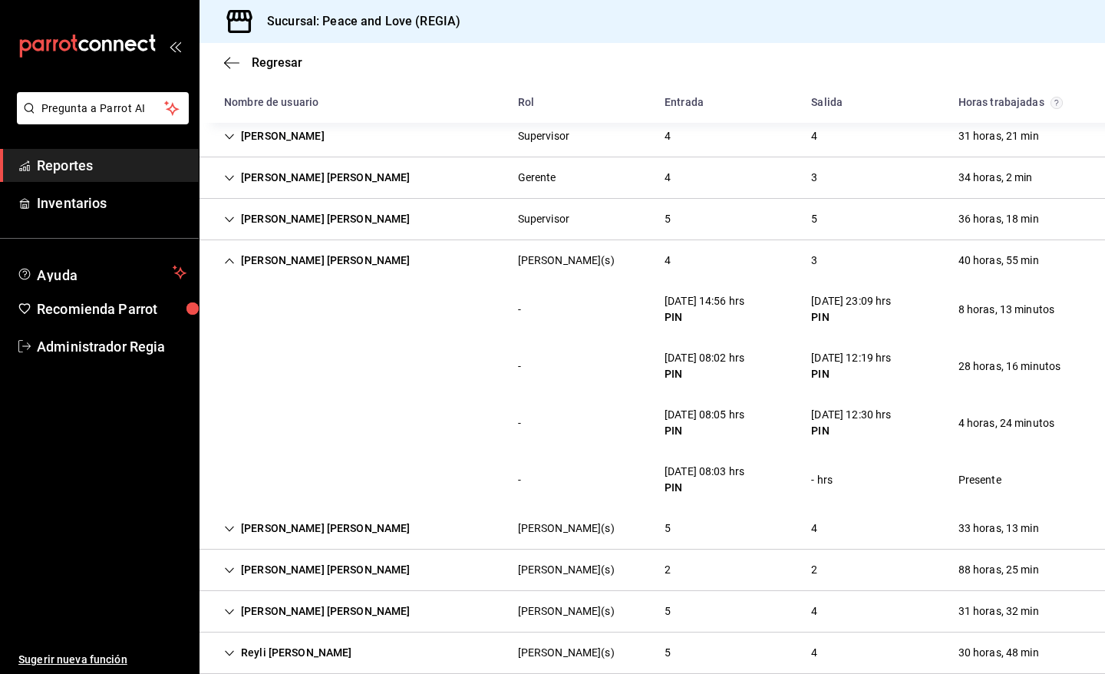
click at [290, 349] on div "- 17/09/25 08:02 hrs PIN 18/09/25 12:19 hrs PIN 28 horas, 16 minutos" at bounding box center [653, 366] width 906 height 57
click at [328, 262] on div "Maria Paola Dolores Vázquez" at bounding box center [317, 260] width 211 height 28
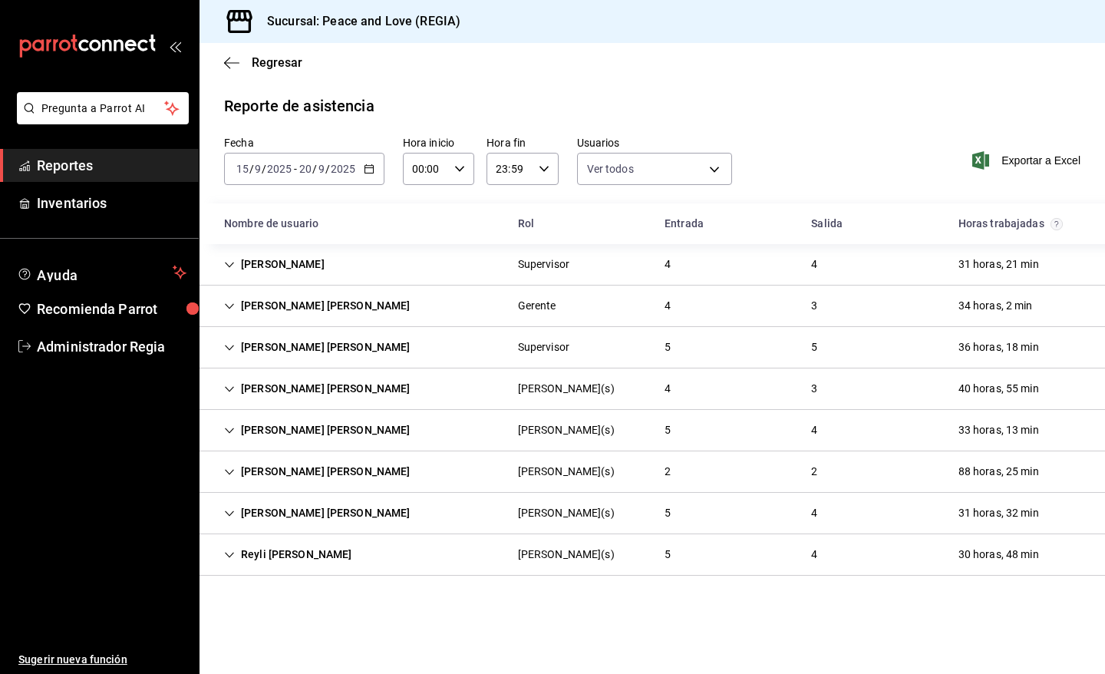
scroll to position [0, 0]
click at [373, 435] on div "Naomi Rosalba Sandoval Hernandez" at bounding box center [317, 430] width 211 height 28
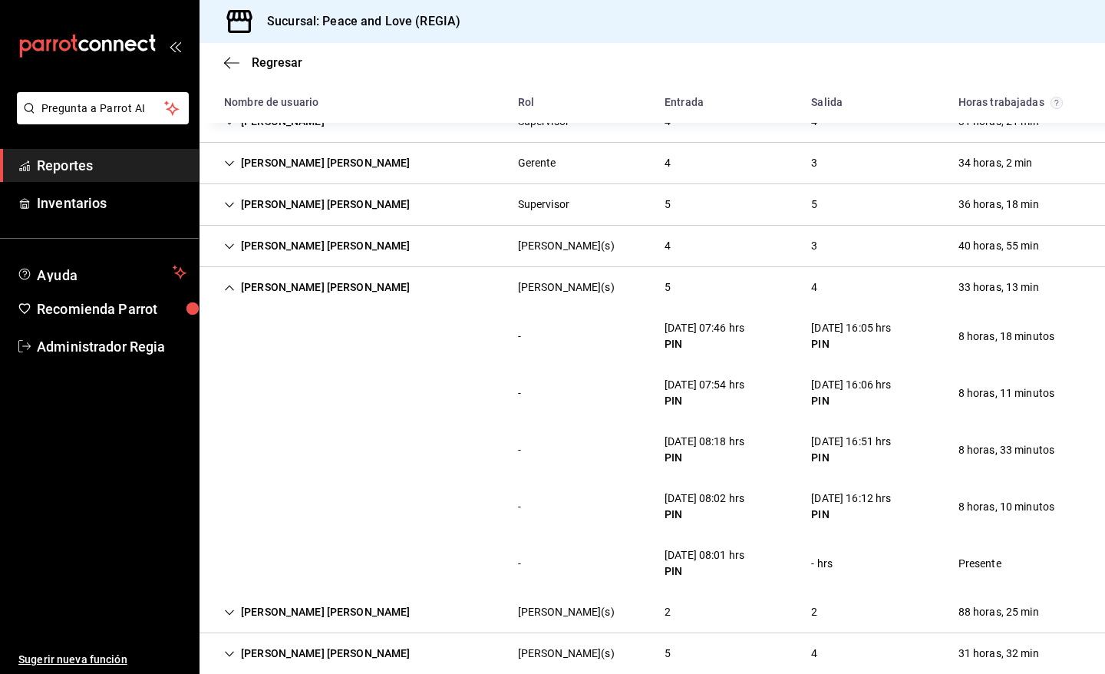
scroll to position [158, 0]
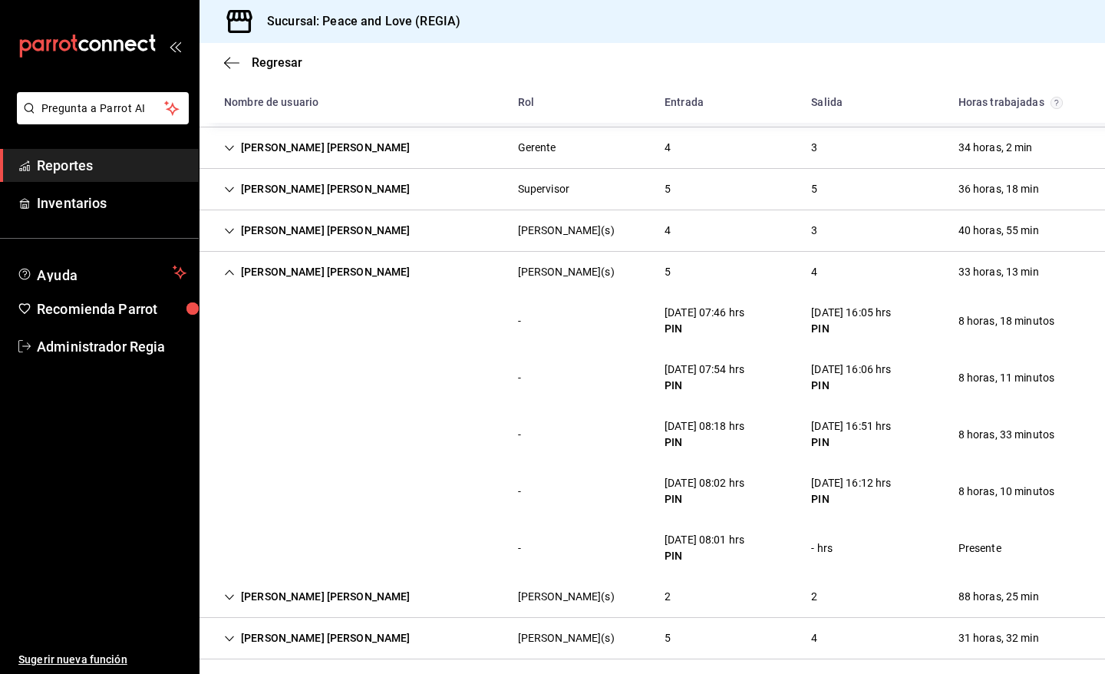
click at [458, 275] on div "Naomi Rosalba Sandoval Hernandez Cajero(s) 5 4 33 horas, 13 min" at bounding box center [653, 272] width 906 height 41
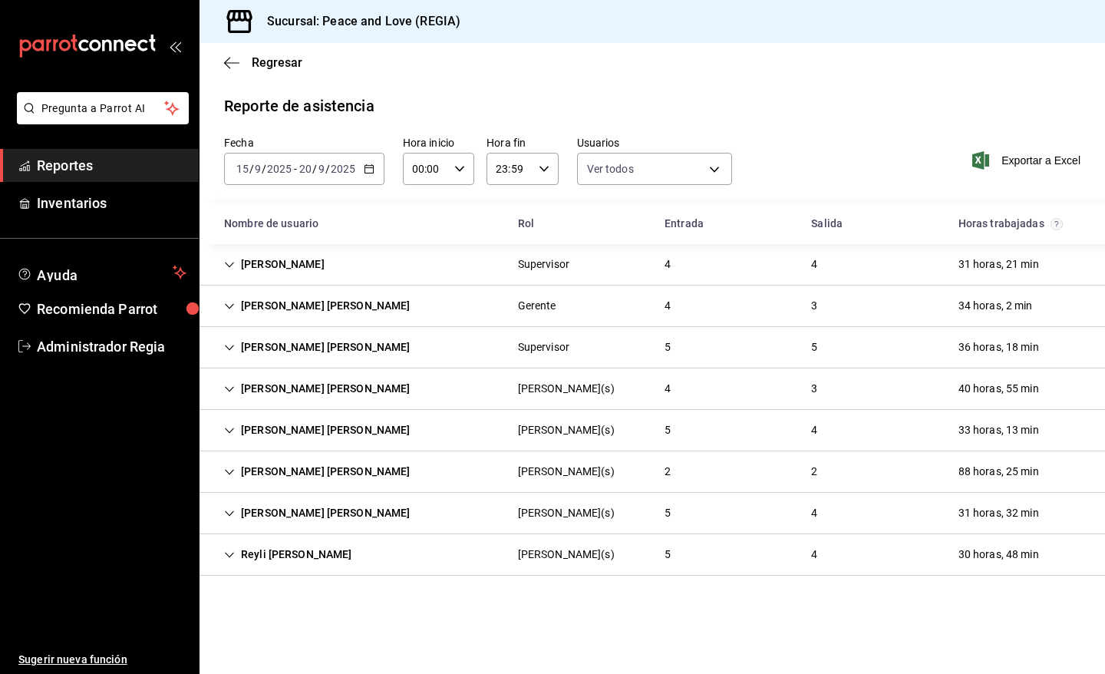
click at [407, 472] on div "Alexis Salomón Gómez Robles Cajero(s) 2 2 88 horas, 25 min" at bounding box center [653, 471] width 906 height 41
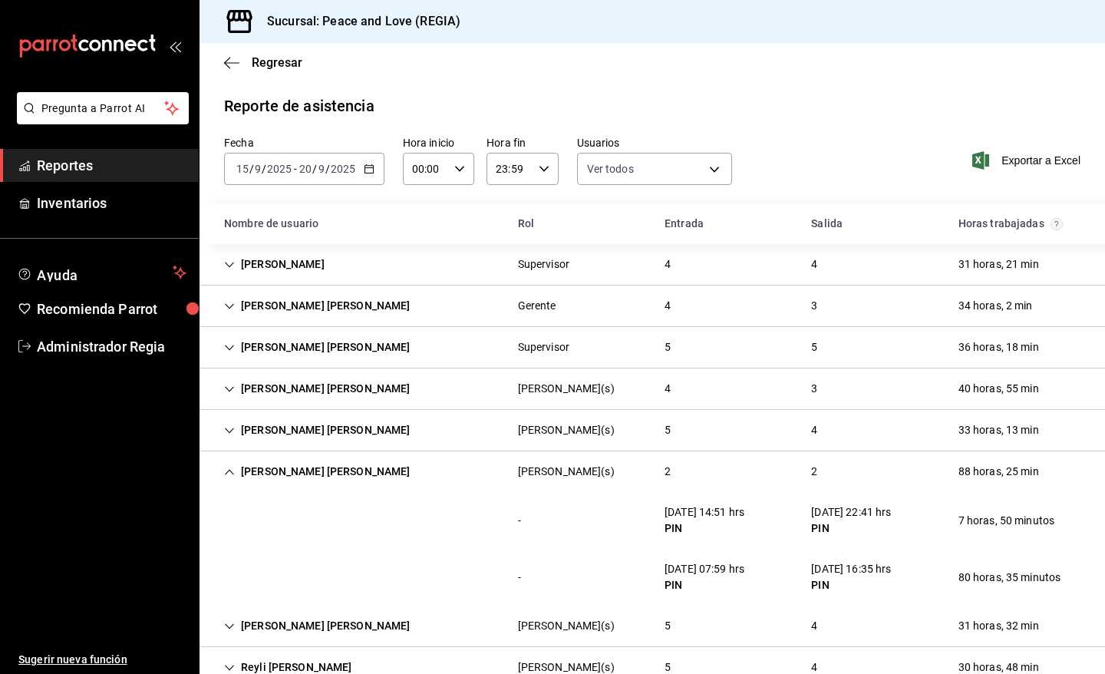
scroll to position [39, 0]
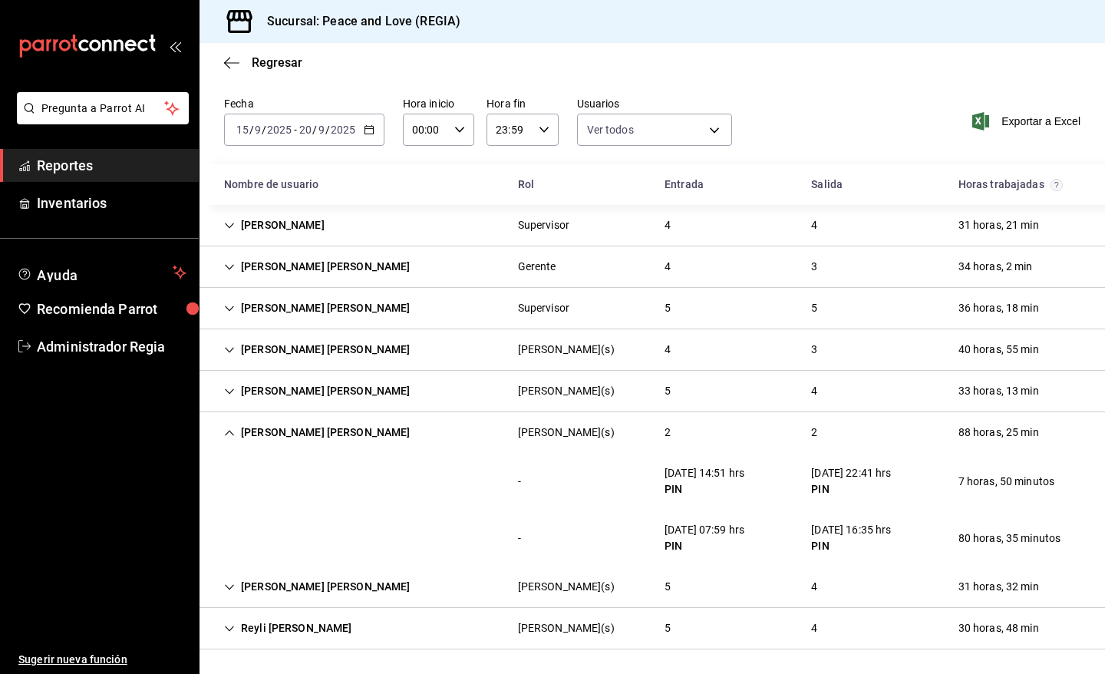
click at [357, 438] on div "Alexis Salomón Gómez Robles" at bounding box center [317, 432] width 211 height 28
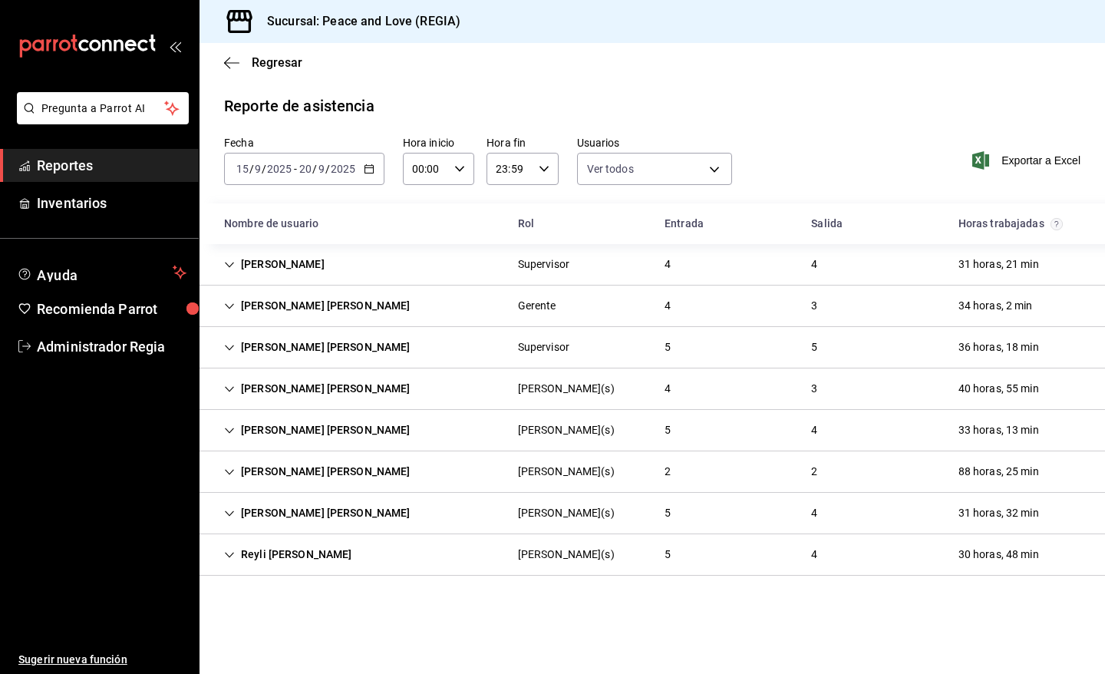
scroll to position [0, 0]
click at [359, 511] on div "Cynthia B Cortes Montiel" at bounding box center [317, 513] width 211 height 28
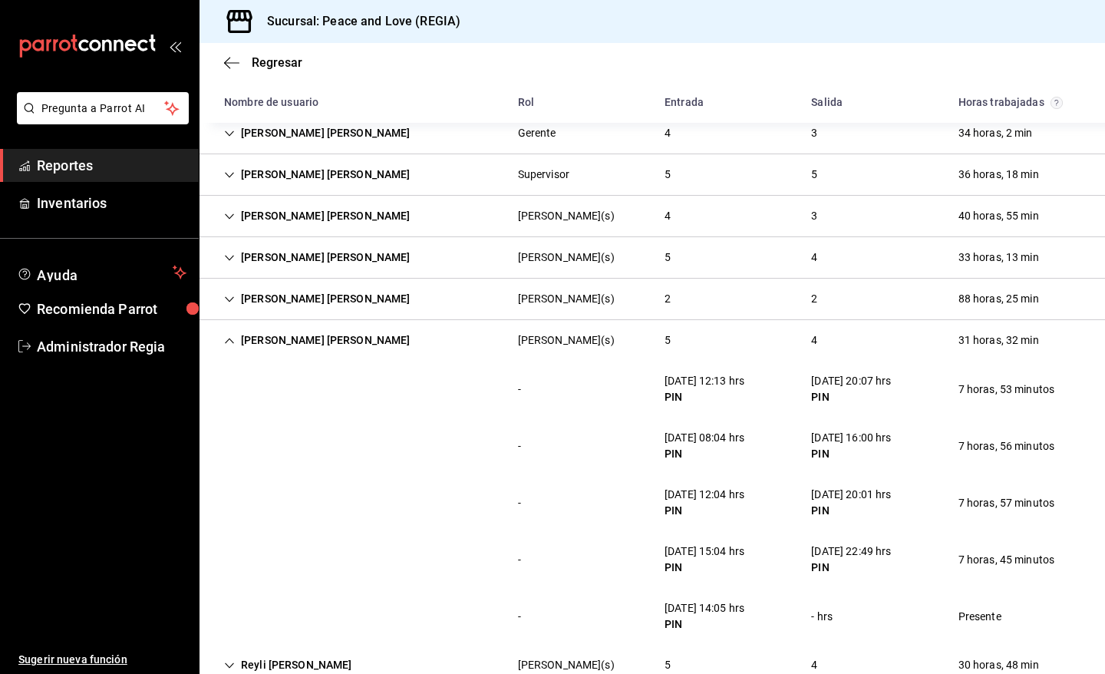
scroll to position [209, 0]
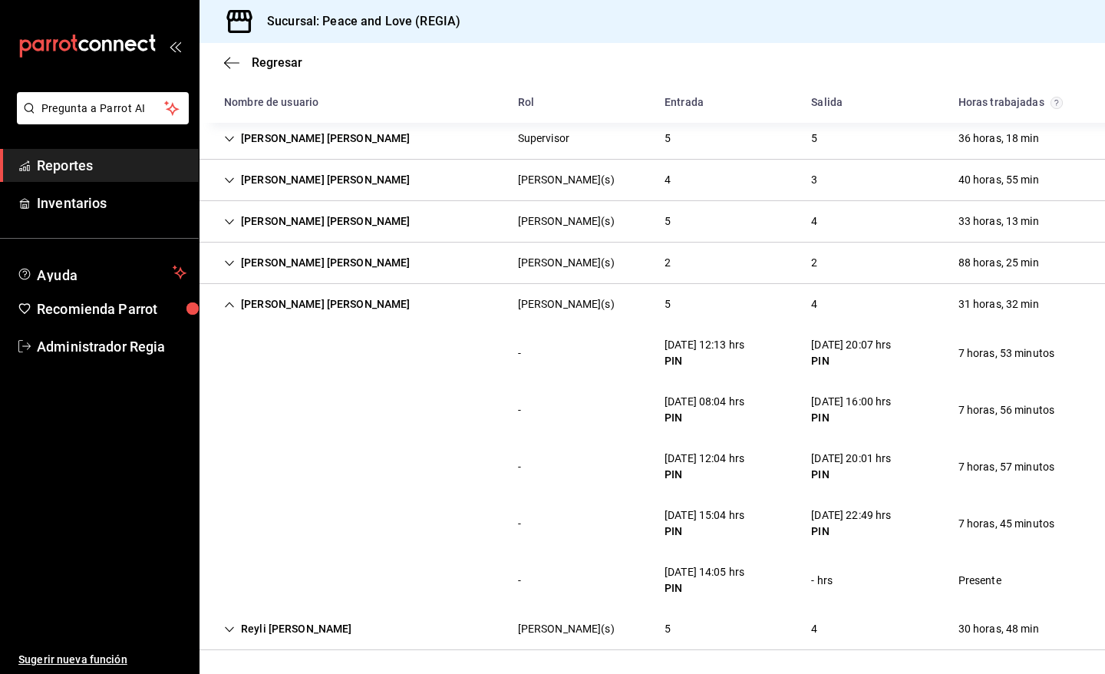
click at [342, 293] on div "Cynthia B Cortes Montiel" at bounding box center [317, 304] width 211 height 28
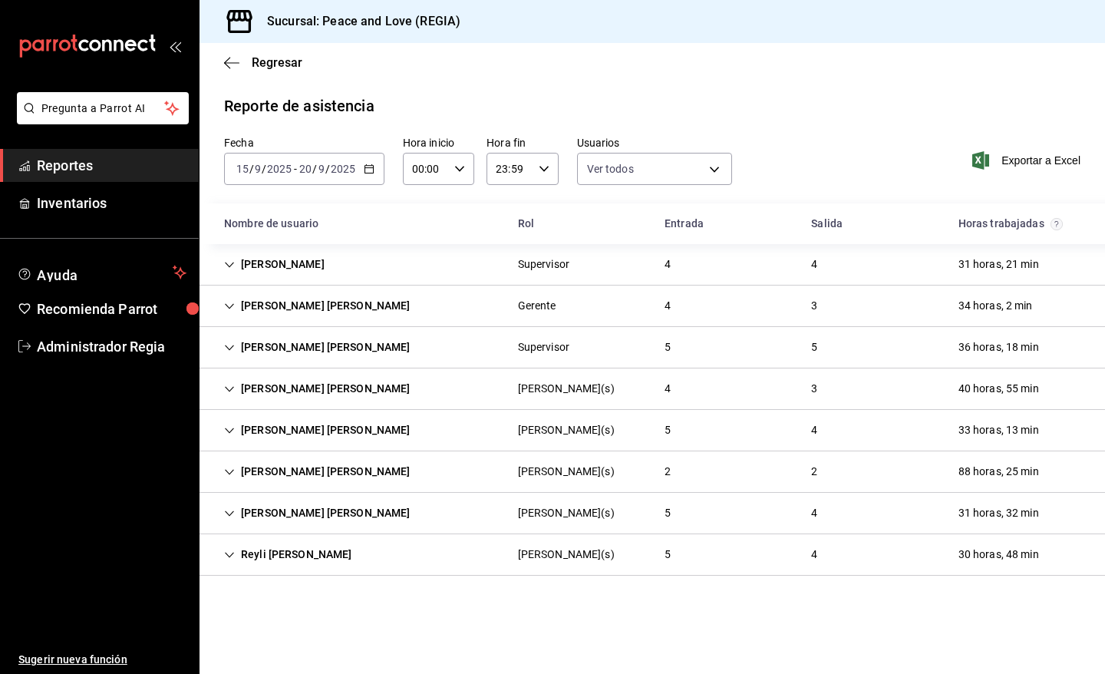
scroll to position [0, 0]
drag, startPoint x: 419, startPoint y: 553, endPoint x: 439, endPoint y: 547, distance: 20.9
click at [420, 553] on div "Reyli Fernando Caldera Gonzalez Cajero(s) 5 4 30 horas, 48 min" at bounding box center [653, 554] width 906 height 41
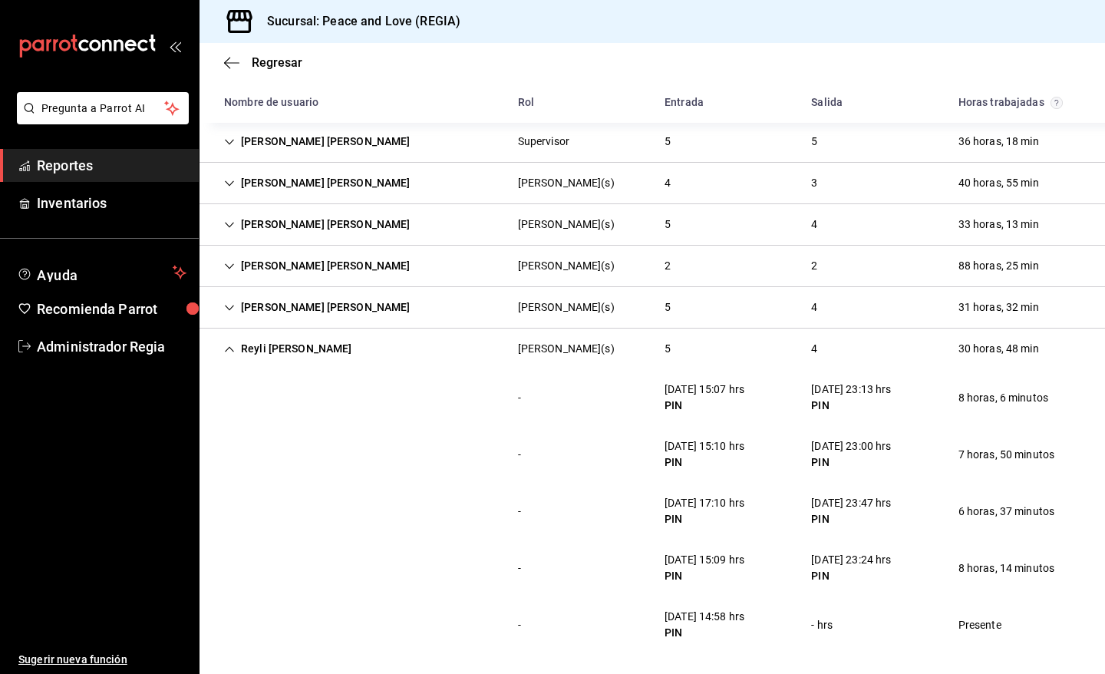
scroll to position [209, 0]
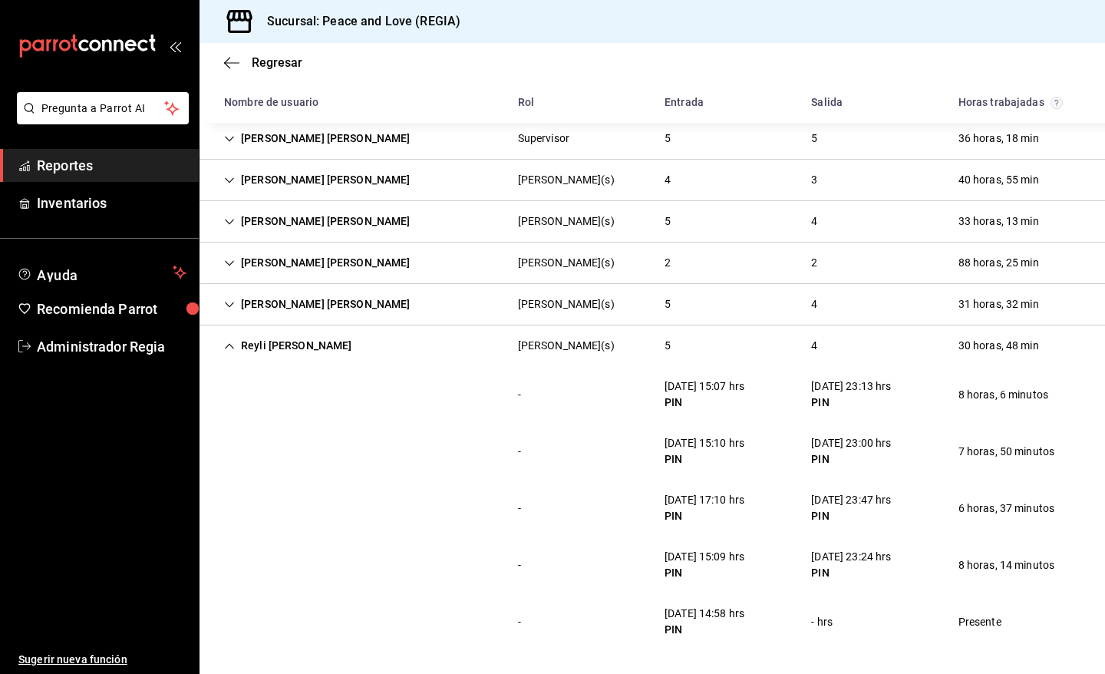
click at [365, 340] on div "Reyli Fernando Caldera Gonzalez" at bounding box center [288, 346] width 153 height 28
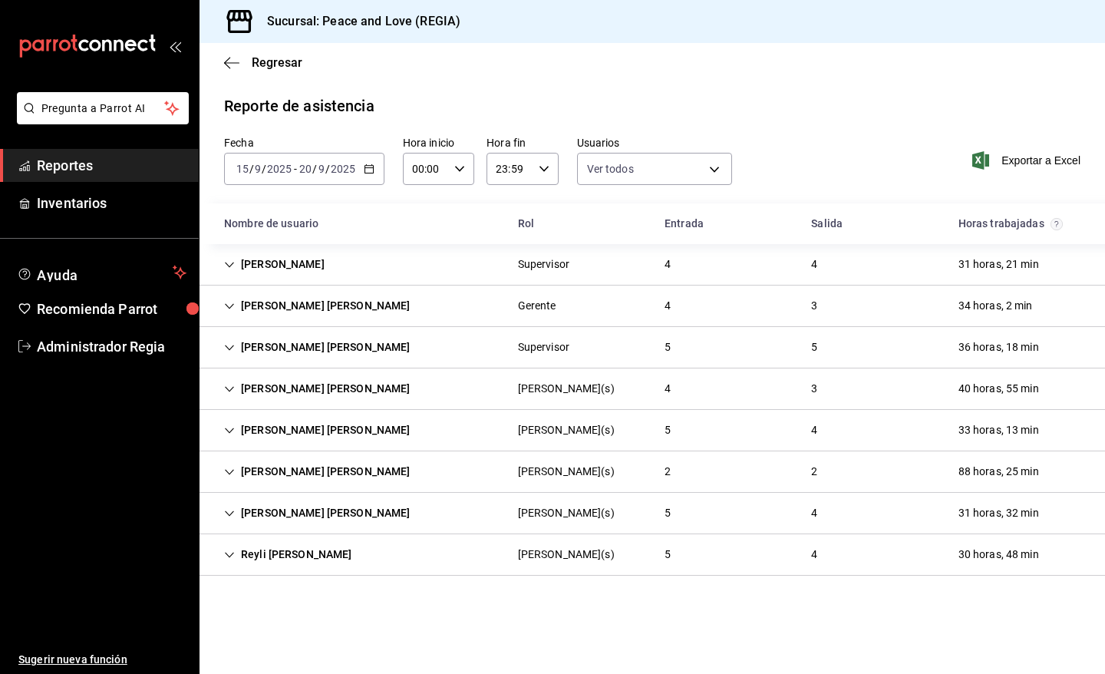
scroll to position [0, 0]
click at [439, 554] on div "Reyli Fernando Caldera Gonzalez Cajero(s) 5 4 30 horas, 48 min" at bounding box center [653, 554] width 906 height 41
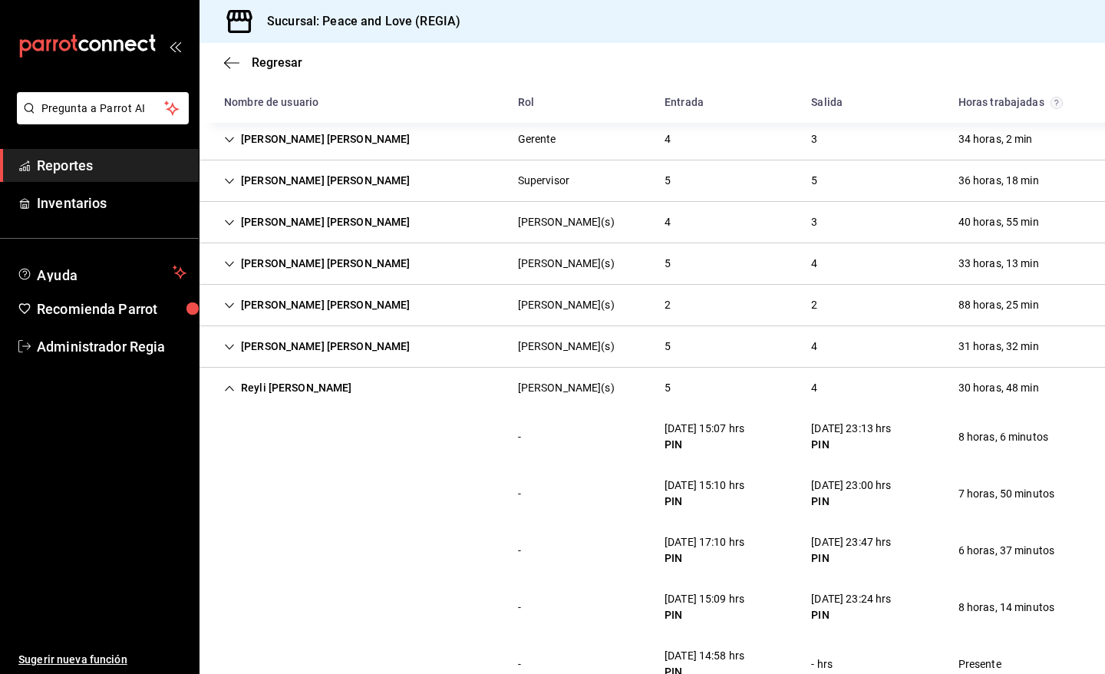
scroll to position [209, 0]
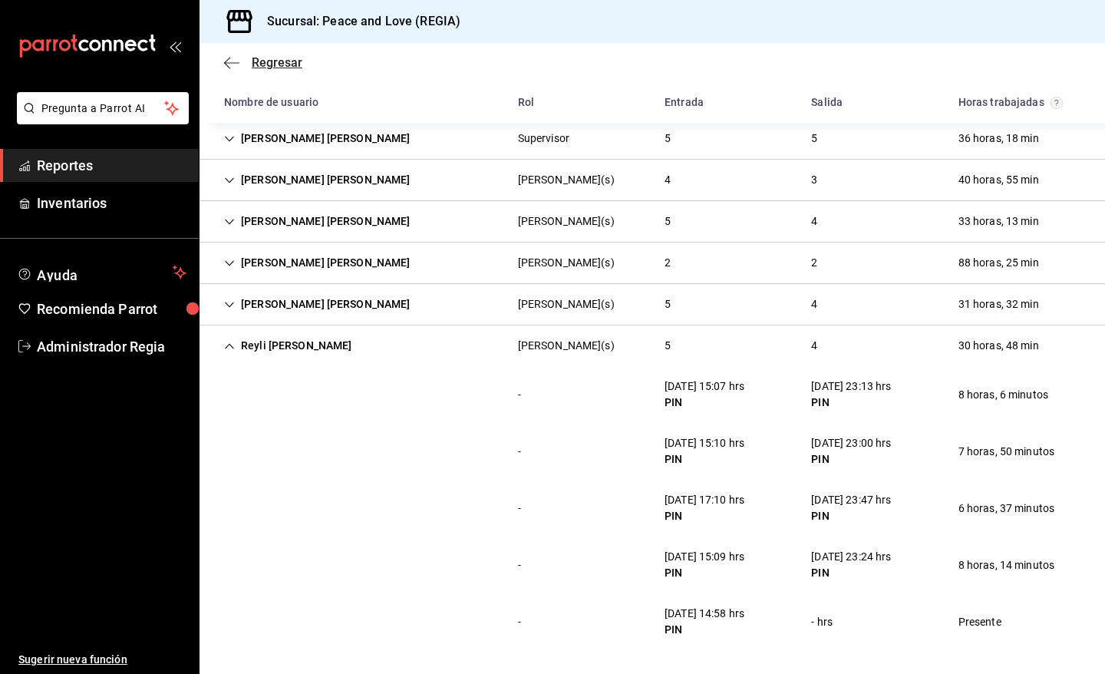
click at [273, 55] on span "Regresar" at bounding box center [277, 62] width 51 height 15
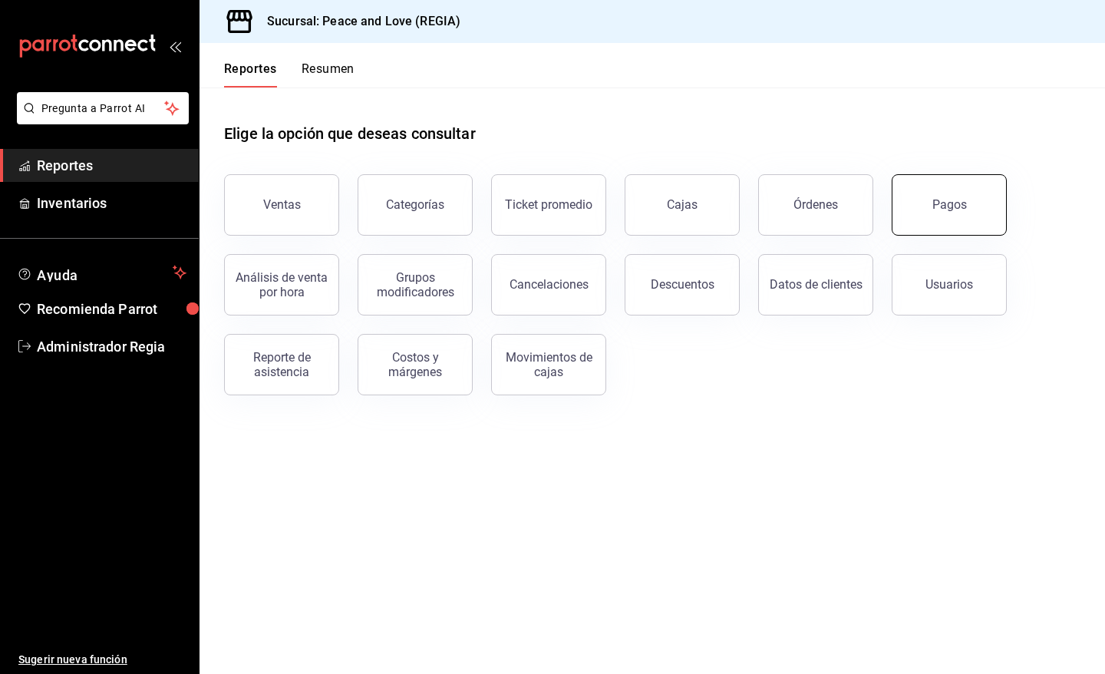
click at [929, 203] on button "Pagos" at bounding box center [949, 204] width 115 height 61
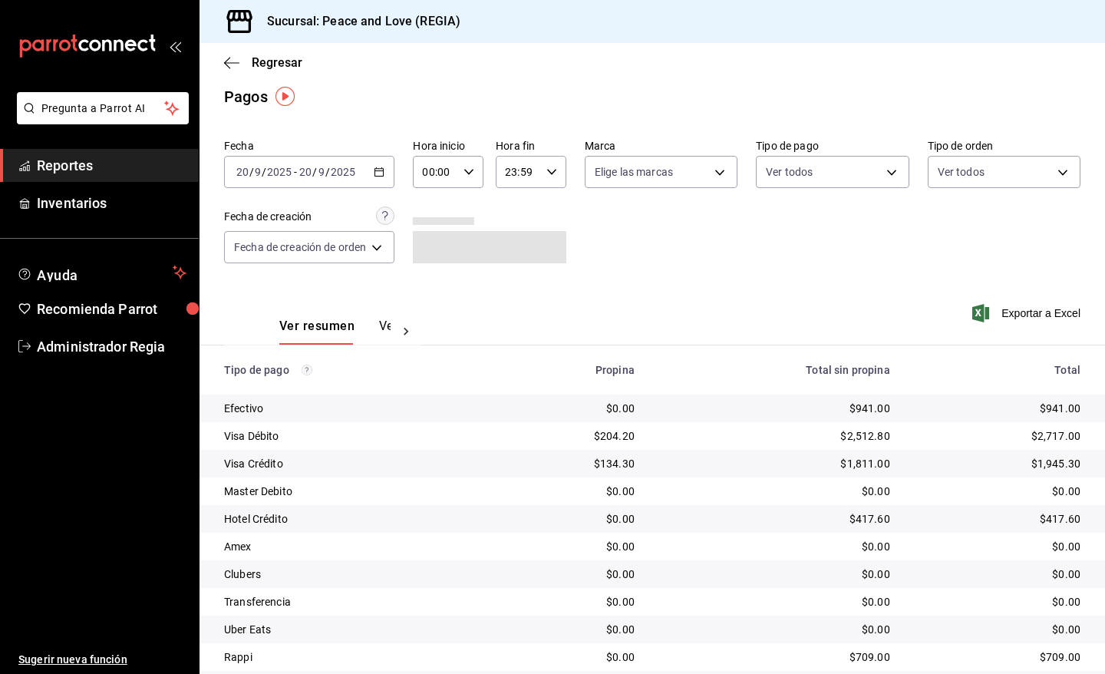
scroll to position [58, 0]
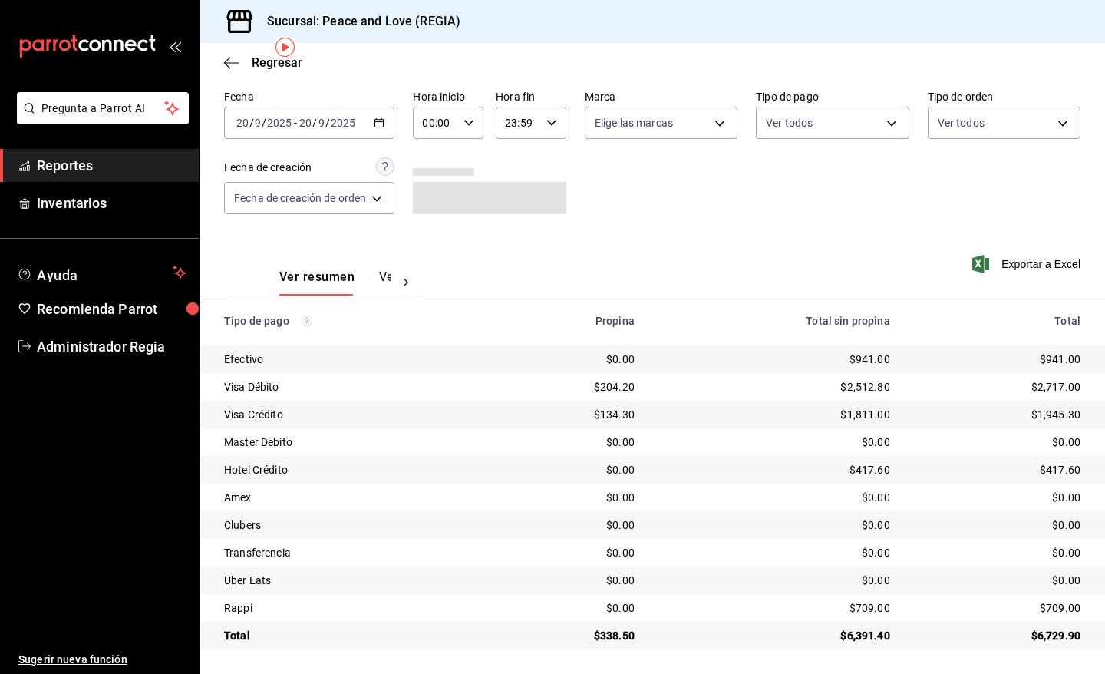
click at [381, 279] on button "Ver pagos" at bounding box center [408, 282] width 58 height 26
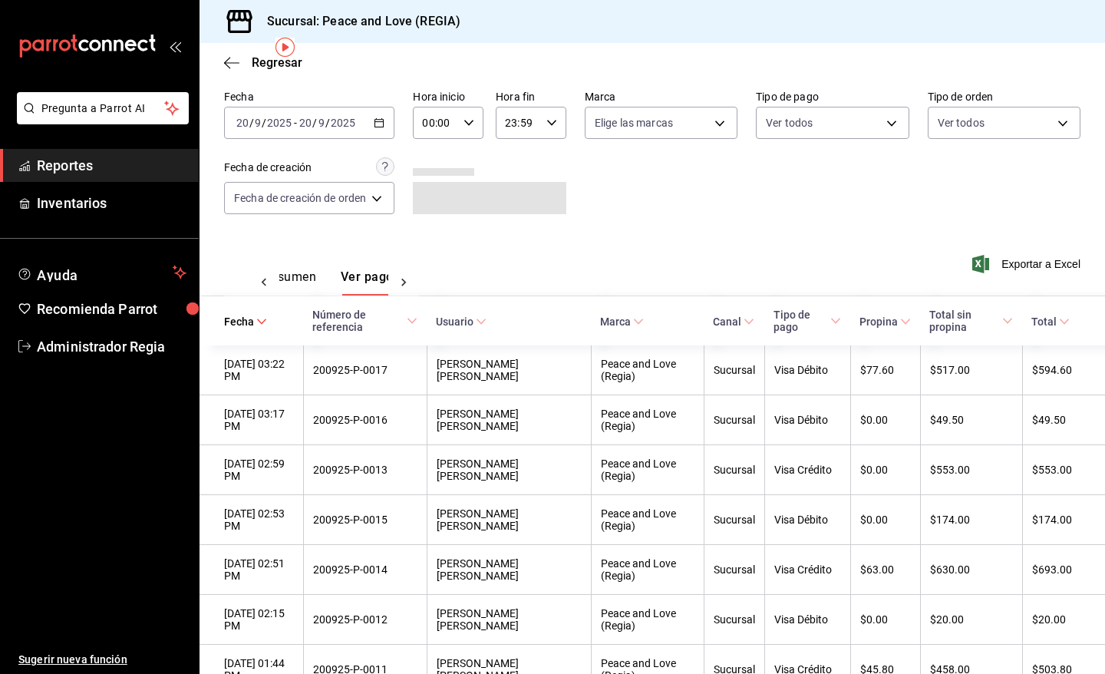
scroll to position [0, 46]
click at [900, 320] on icon at bounding box center [905, 321] width 11 height 11
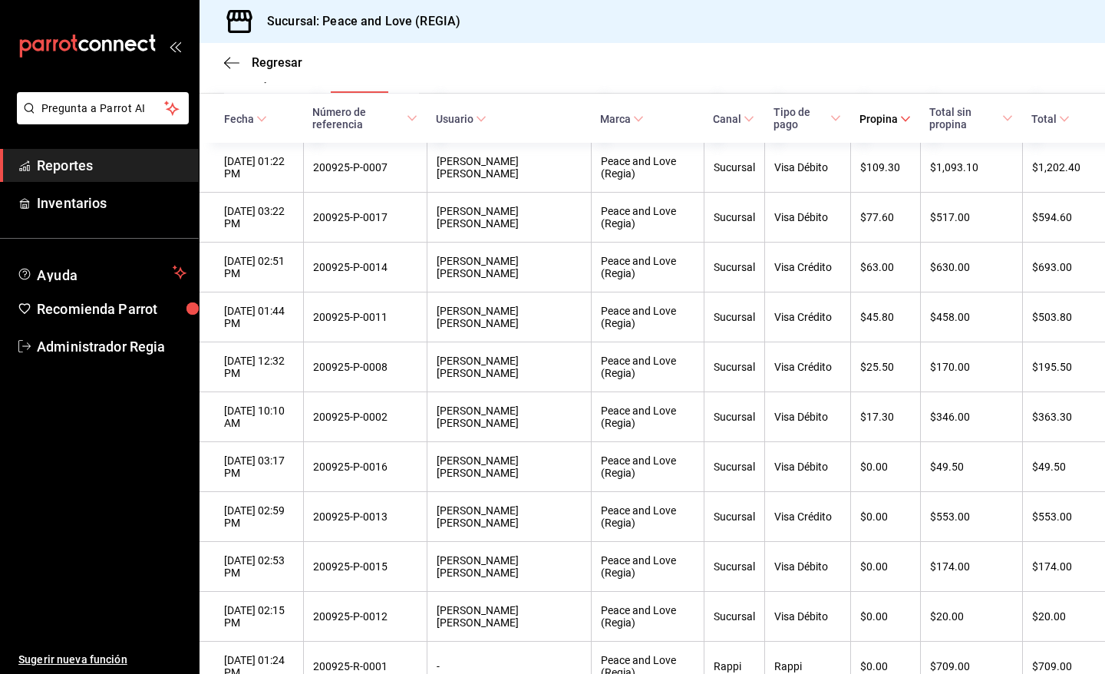
scroll to position [235, 0]
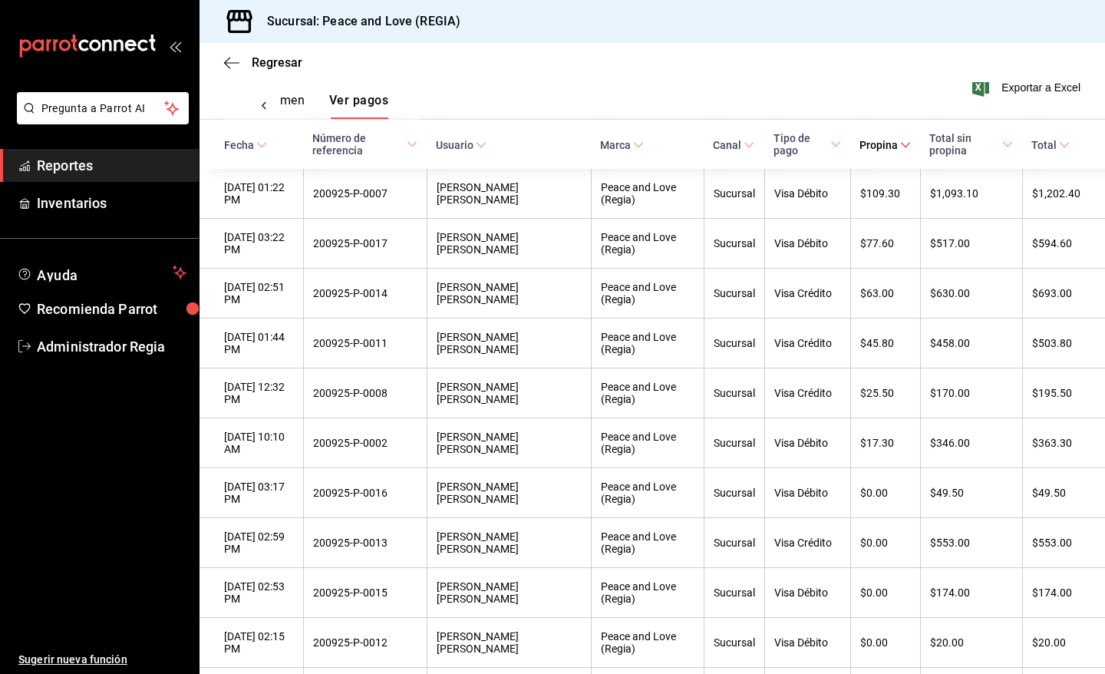
click at [308, 96] on div "Ver resumen Ver pagos" at bounding box center [287, 106] width 109 height 26
click at [285, 107] on button "Ver resumen" at bounding box center [268, 106] width 71 height 26
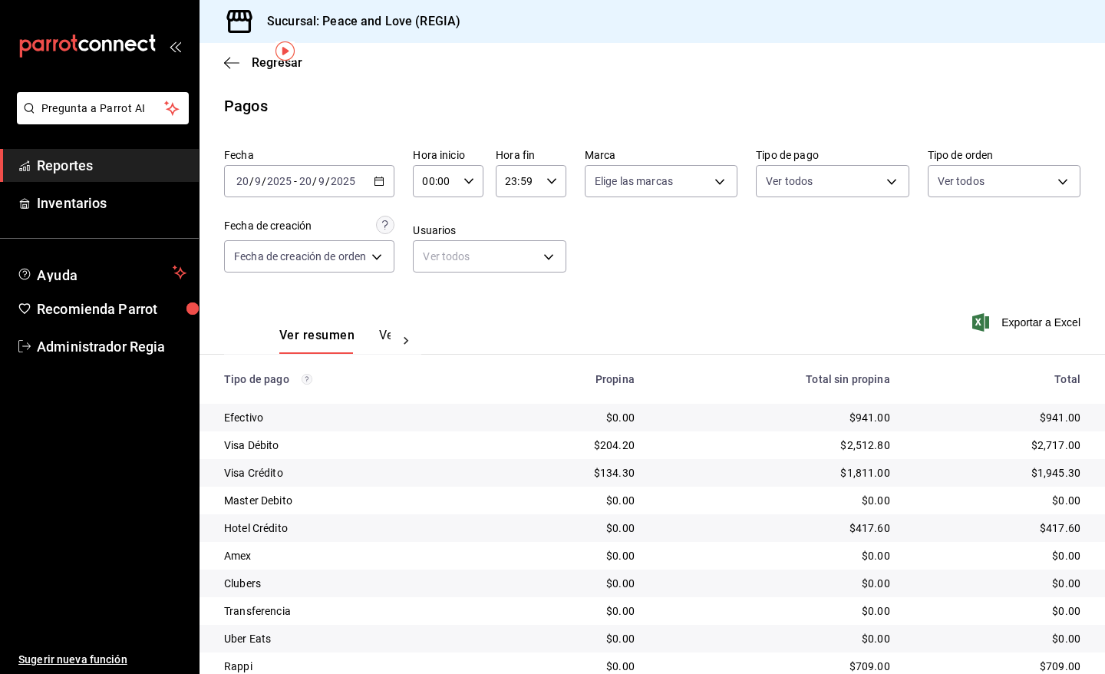
scroll to position [58, 0]
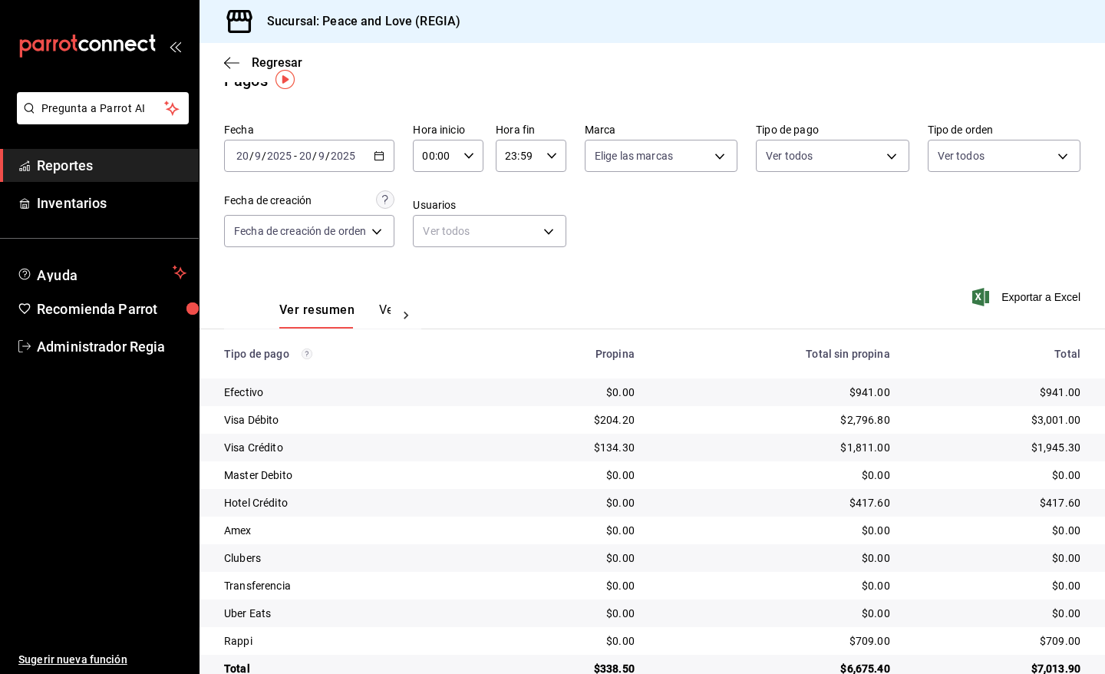
scroll to position [58, 0]
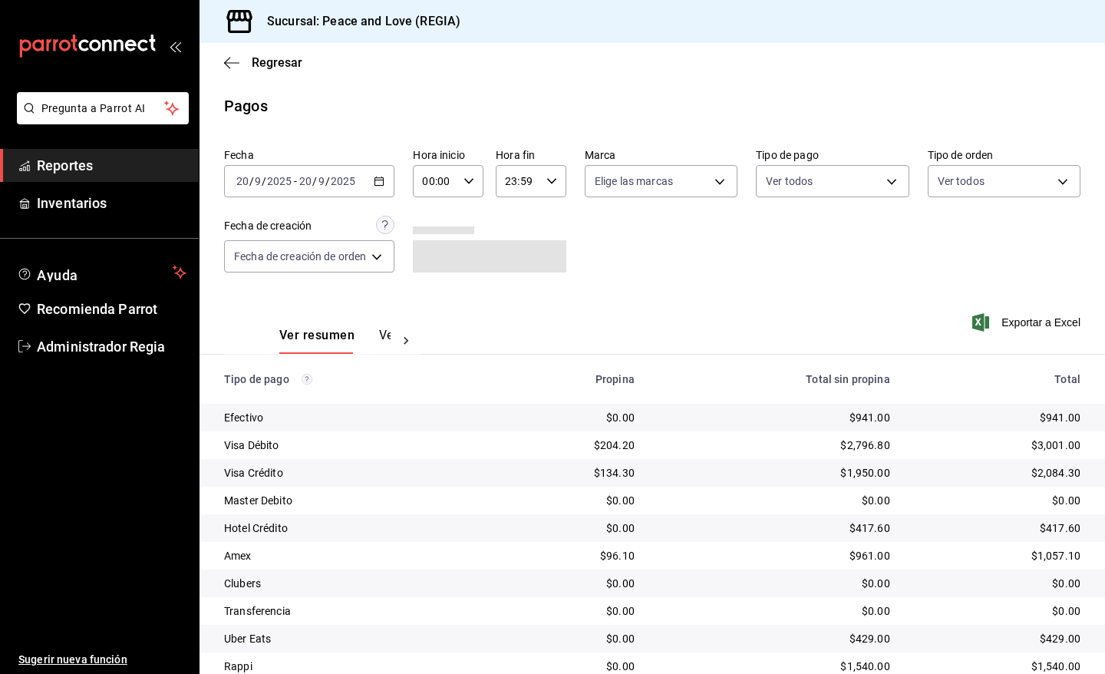
scroll to position [58, 0]
